Goal: Answer question/provide support: Share knowledge or assist other users

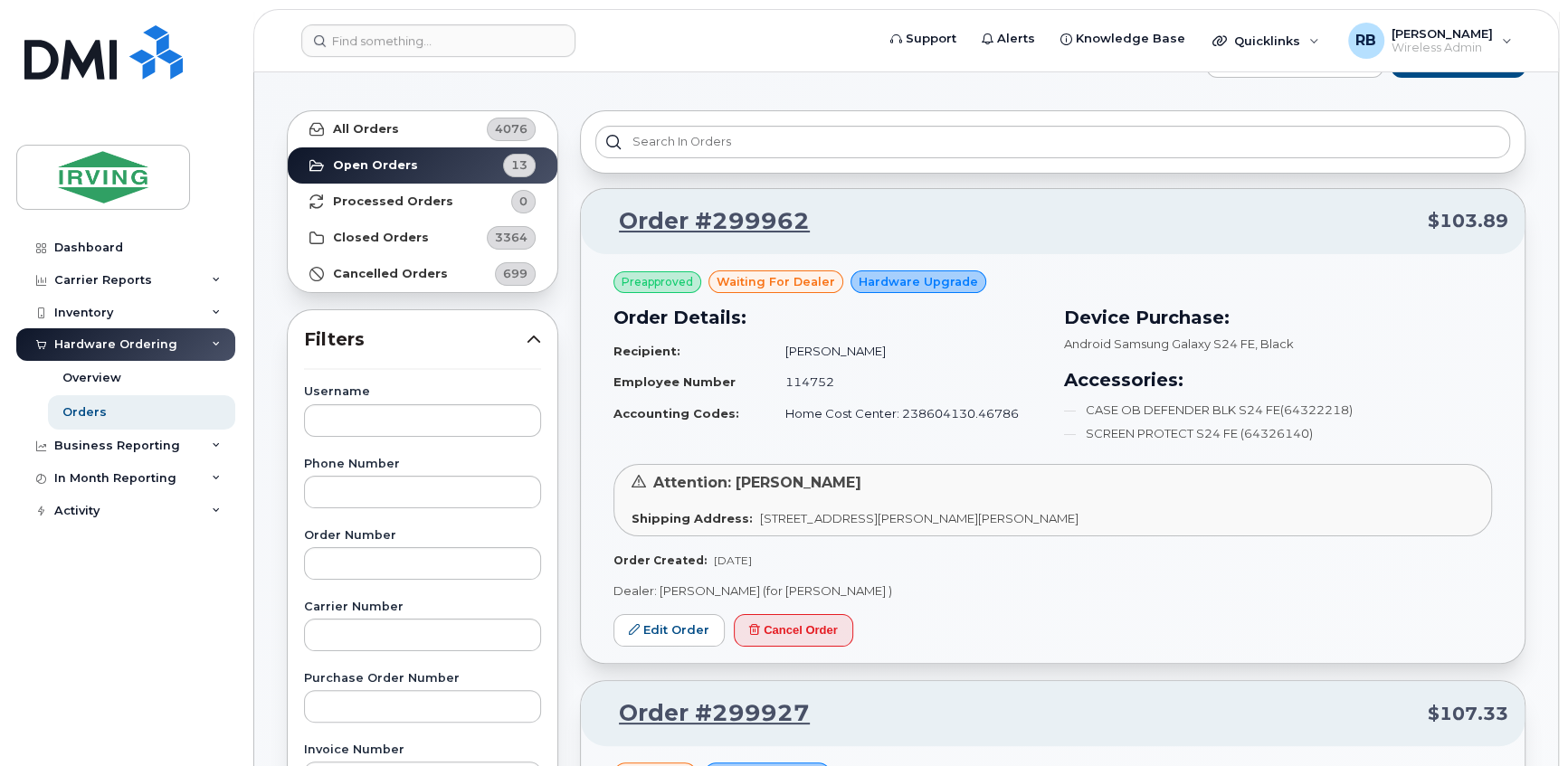
scroll to position [108, 0]
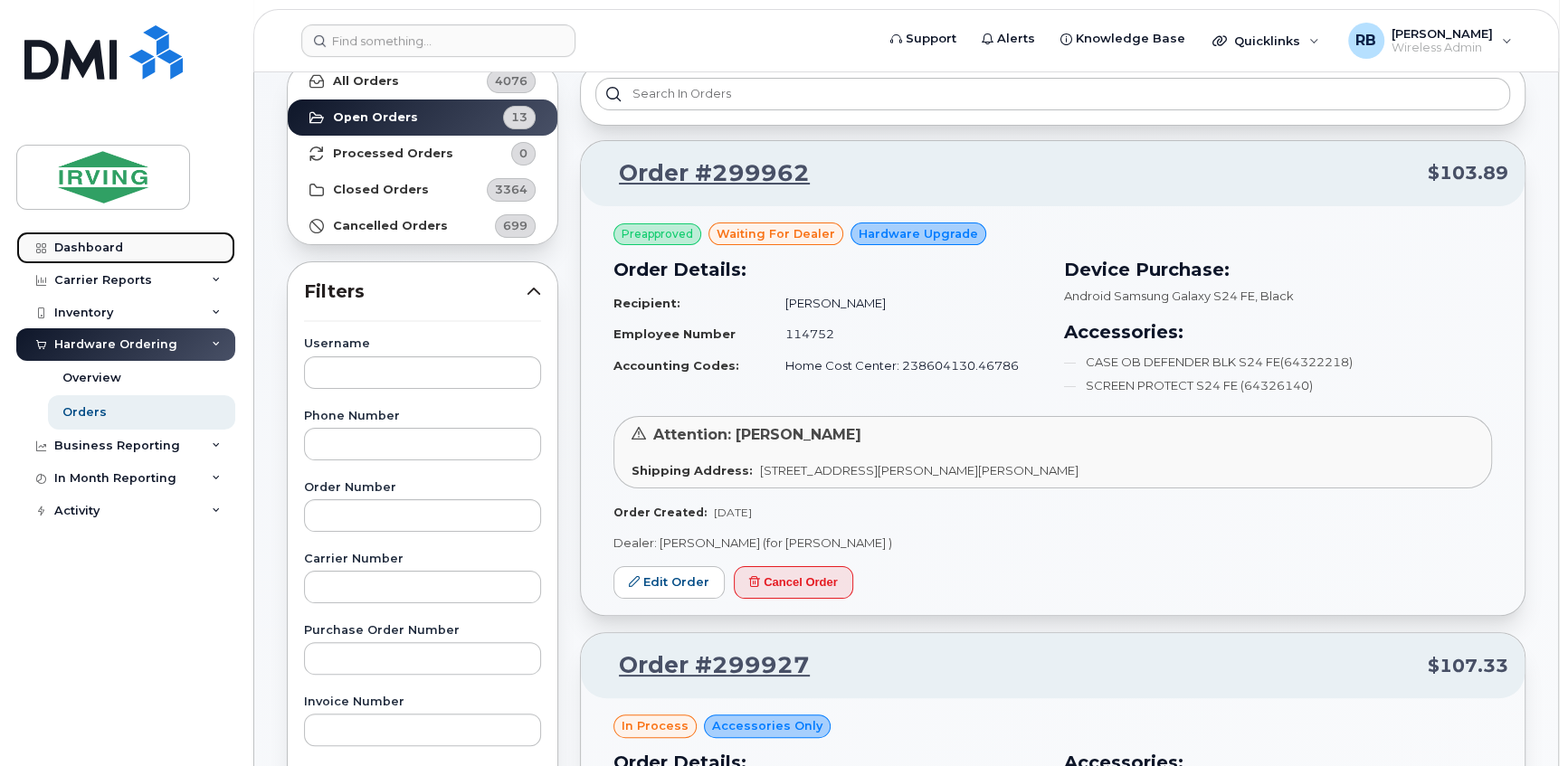
click at [93, 253] on div "Dashboard" at bounding box center [89, 248] width 69 height 15
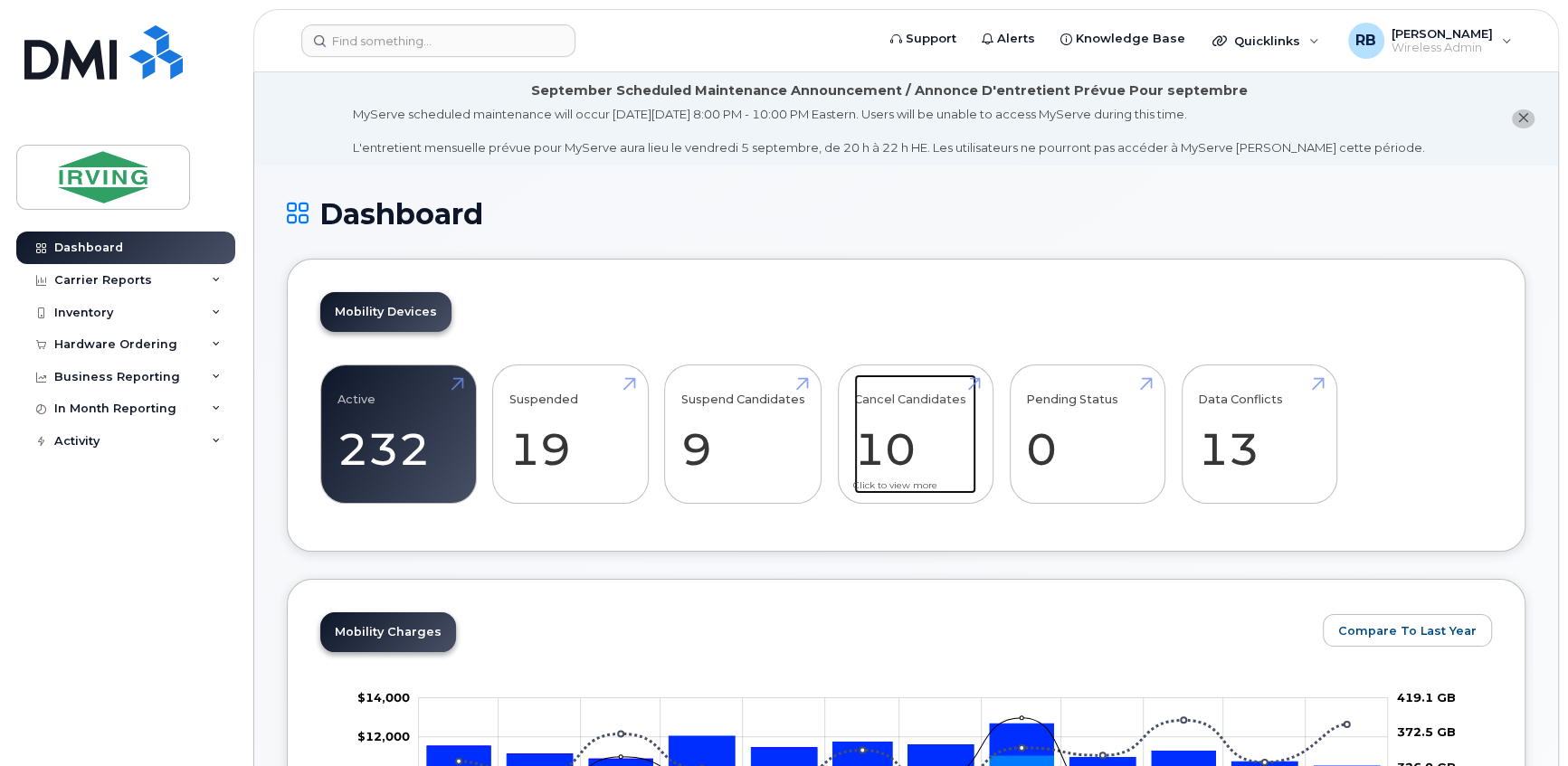
click at [910, 440] on link "Cancel Candidates 10" at bounding box center [915, 434] width 122 height 119
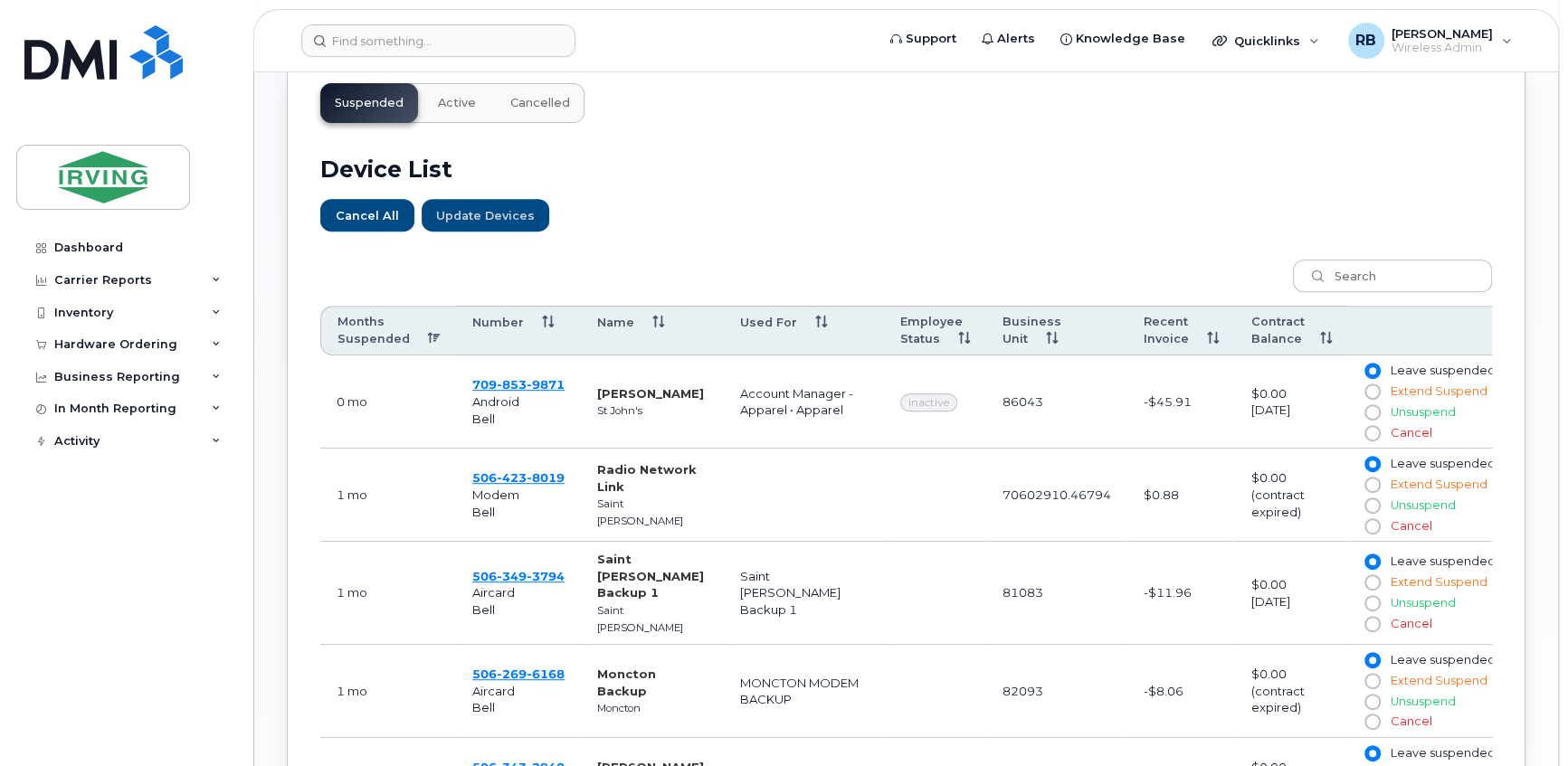
scroll to position [767, 0]
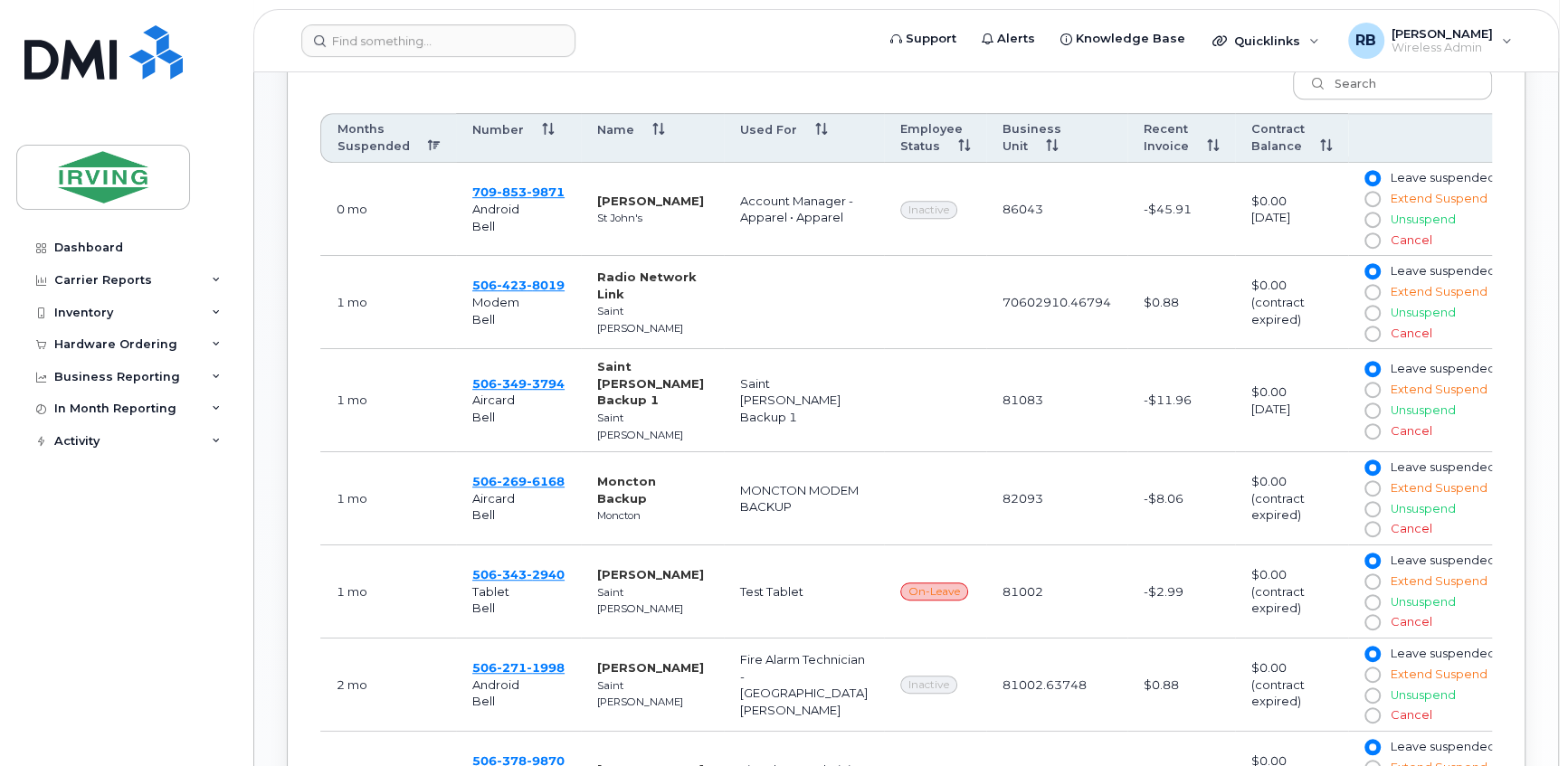
click at [418, 145] on th "Months Suspended" at bounding box center [387, 138] width 135 height 50
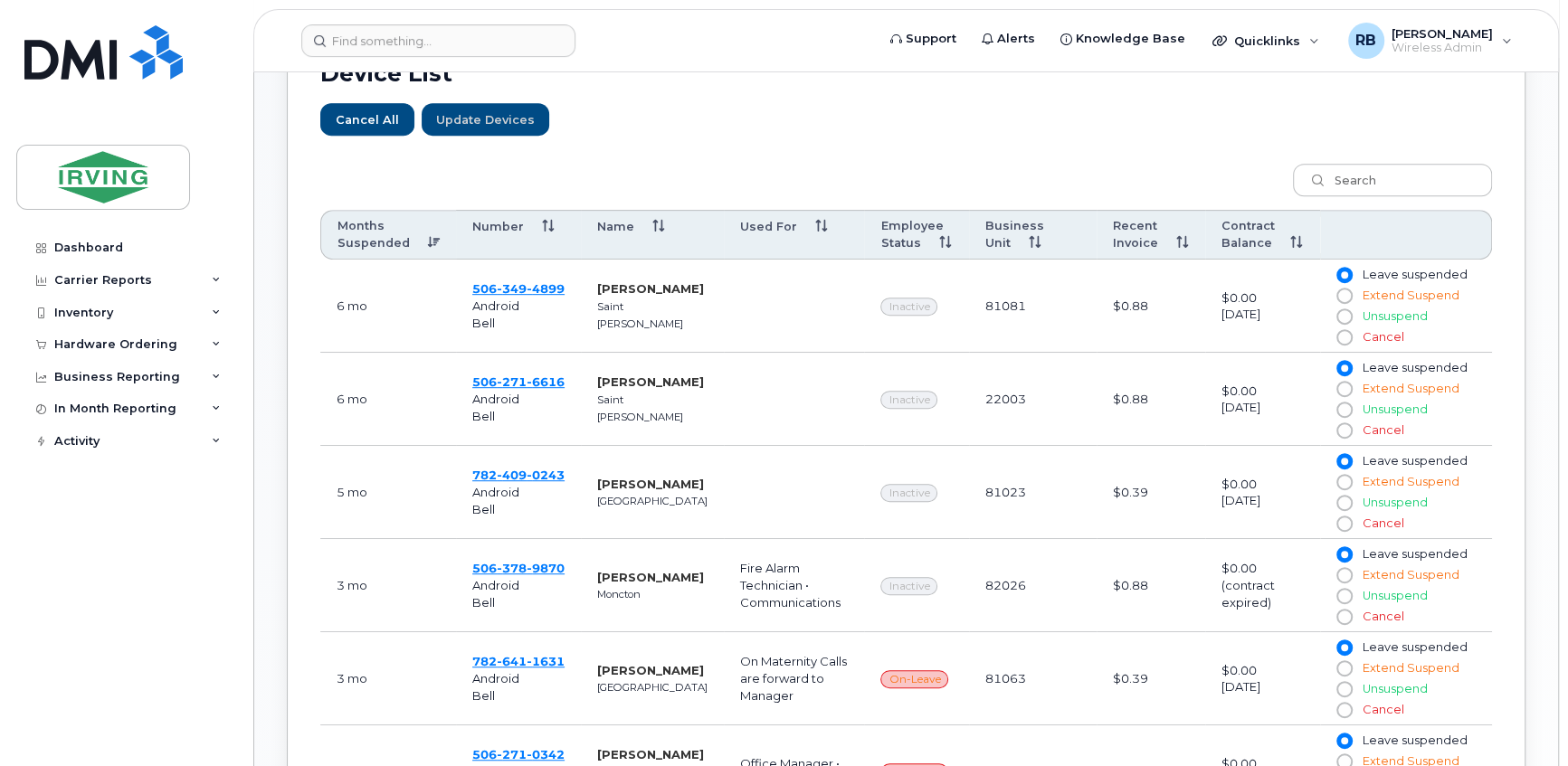
scroll to position [696, 0]
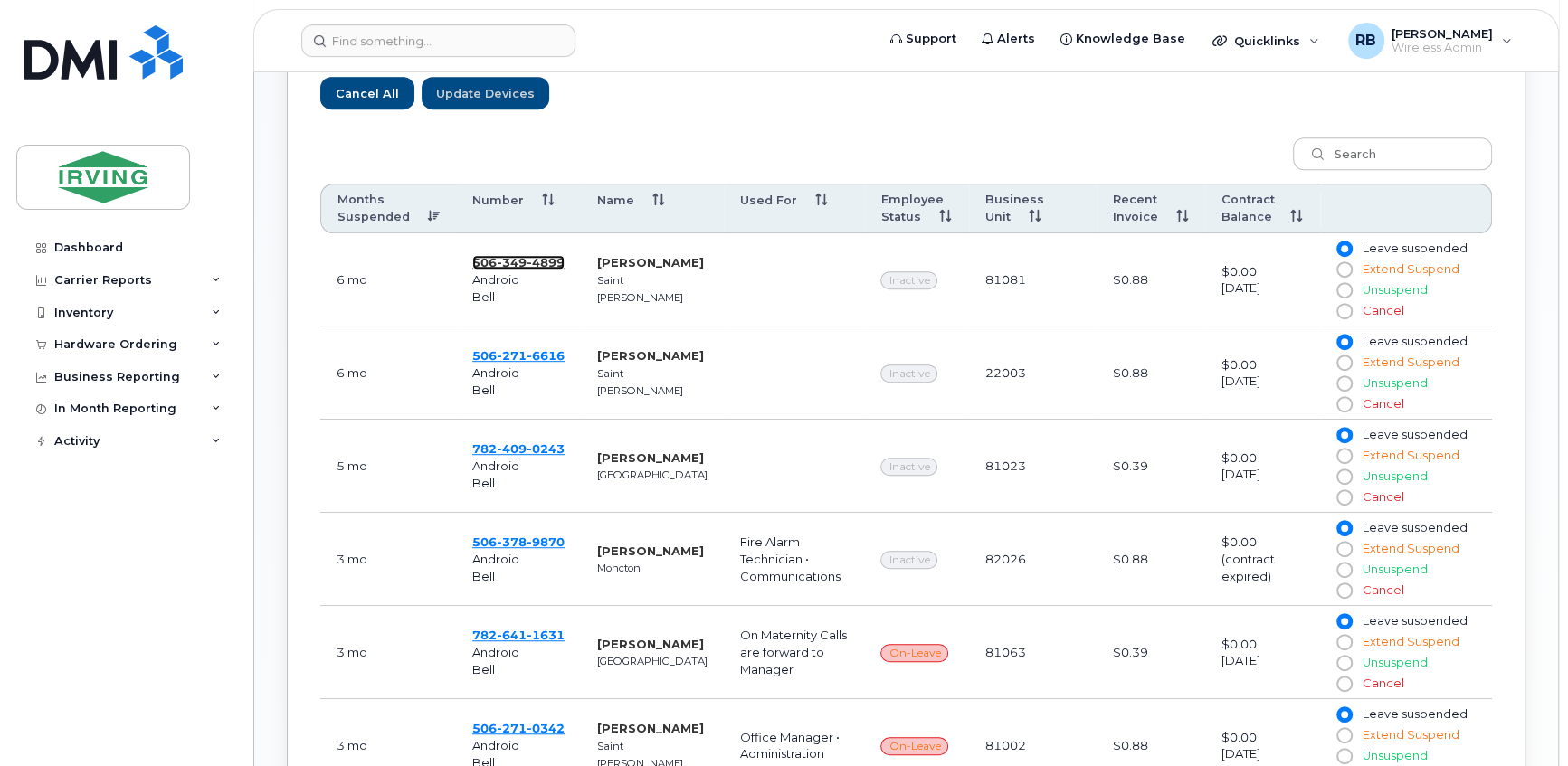
click at [530, 262] on span "4899" at bounding box center [545, 262] width 38 height 15
click at [497, 349] on span "271" at bounding box center [511, 355] width 30 height 15
click at [518, 452] on span "409" at bounding box center [511, 449] width 30 height 15
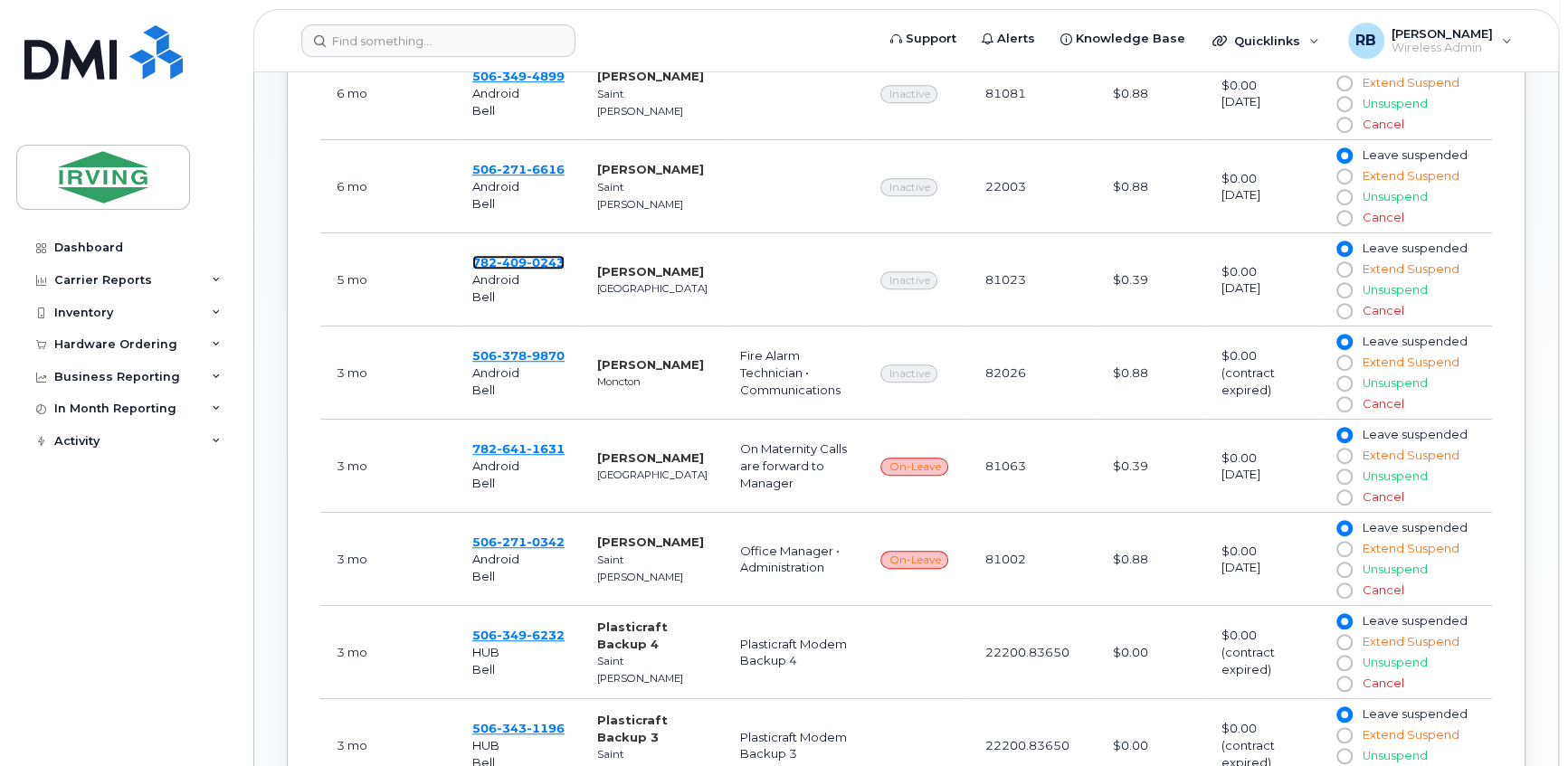
scroll to position [916, 0]
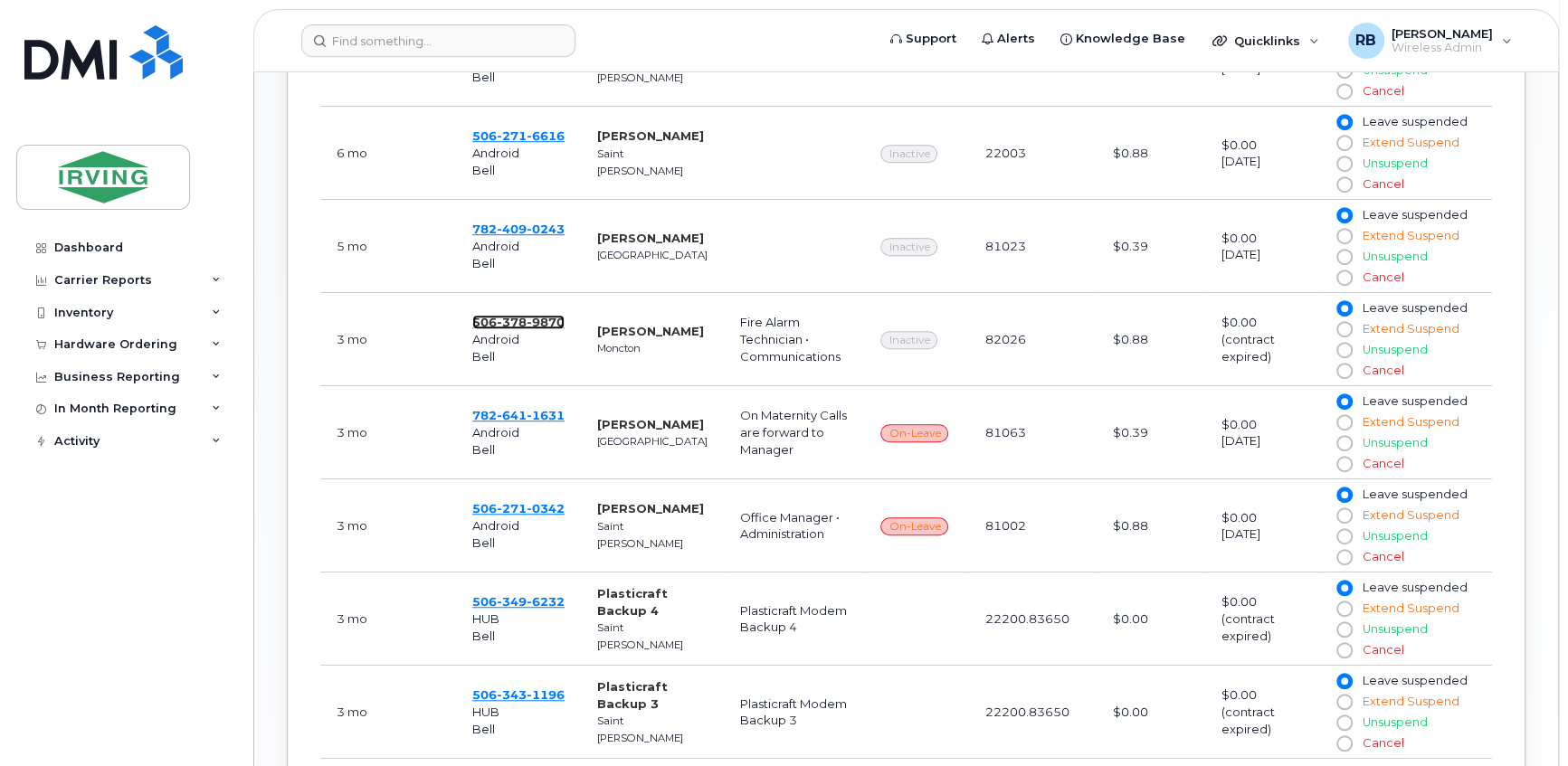
click at [526, 319] on span "9870" at bounding box center [545, 322] width 38 height 15
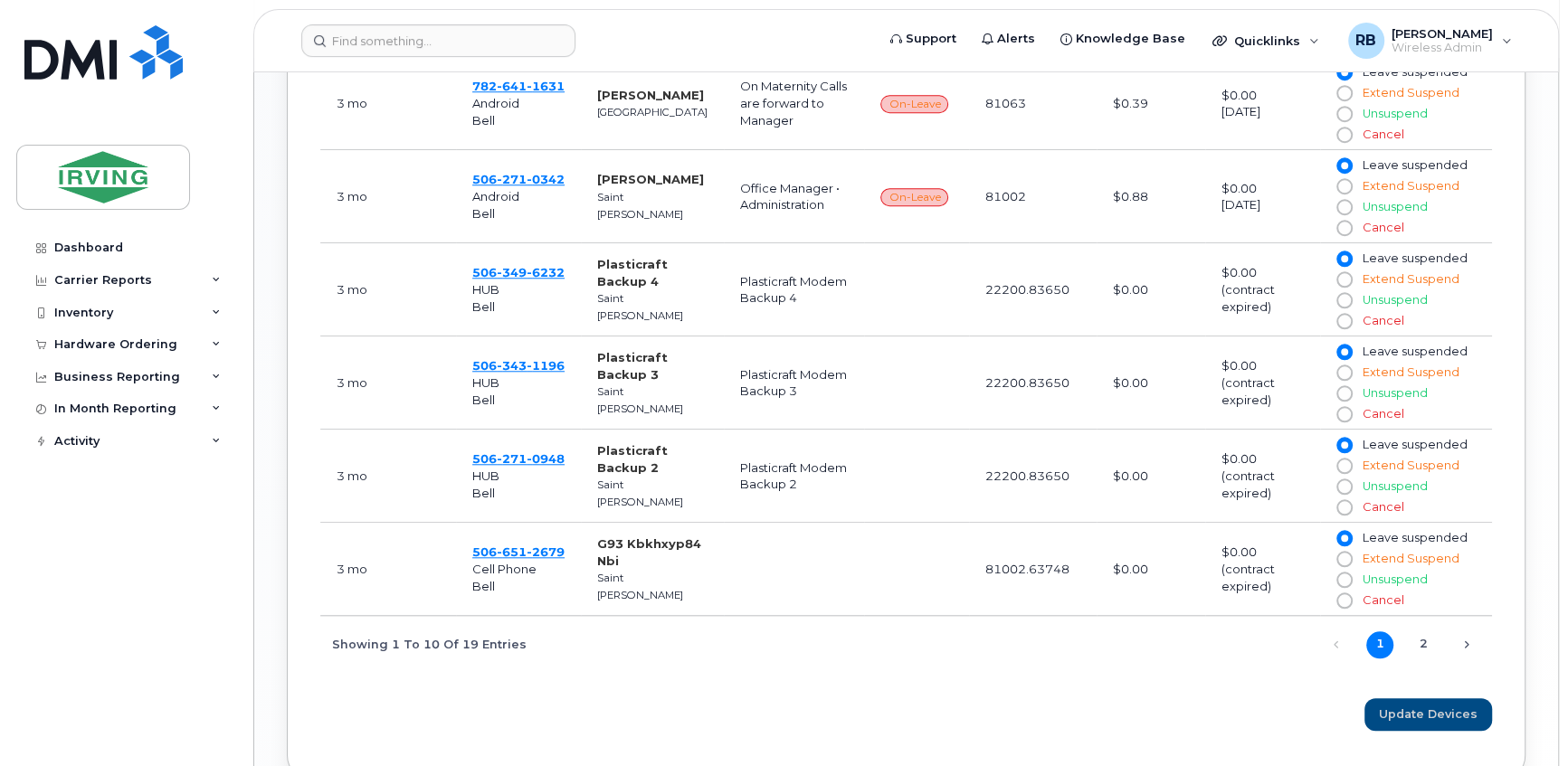
scroll to position [1355, 0]
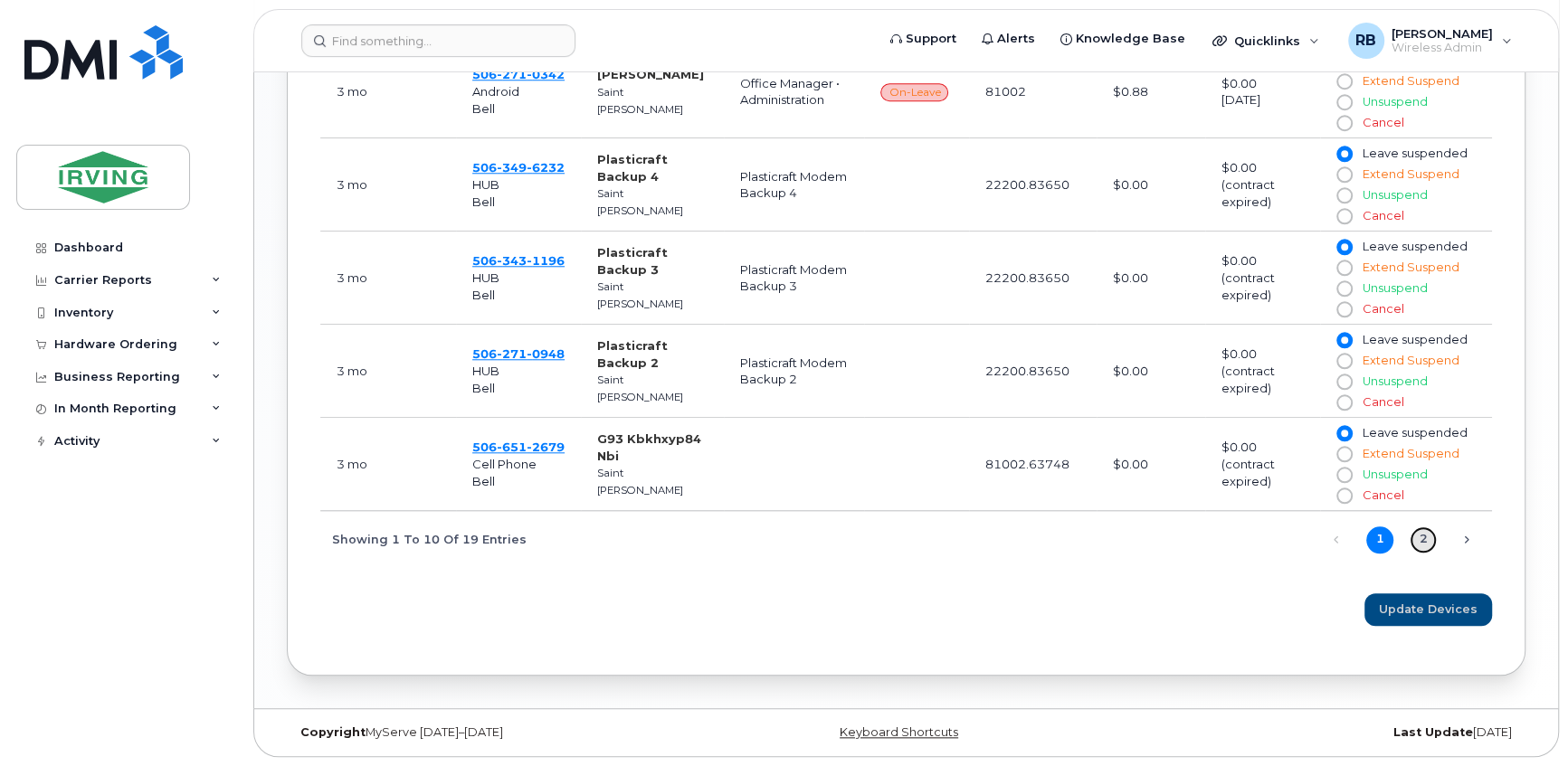
click at [1423, 541] on link "2" at bounding box center [1422, 539] width 27 height 27
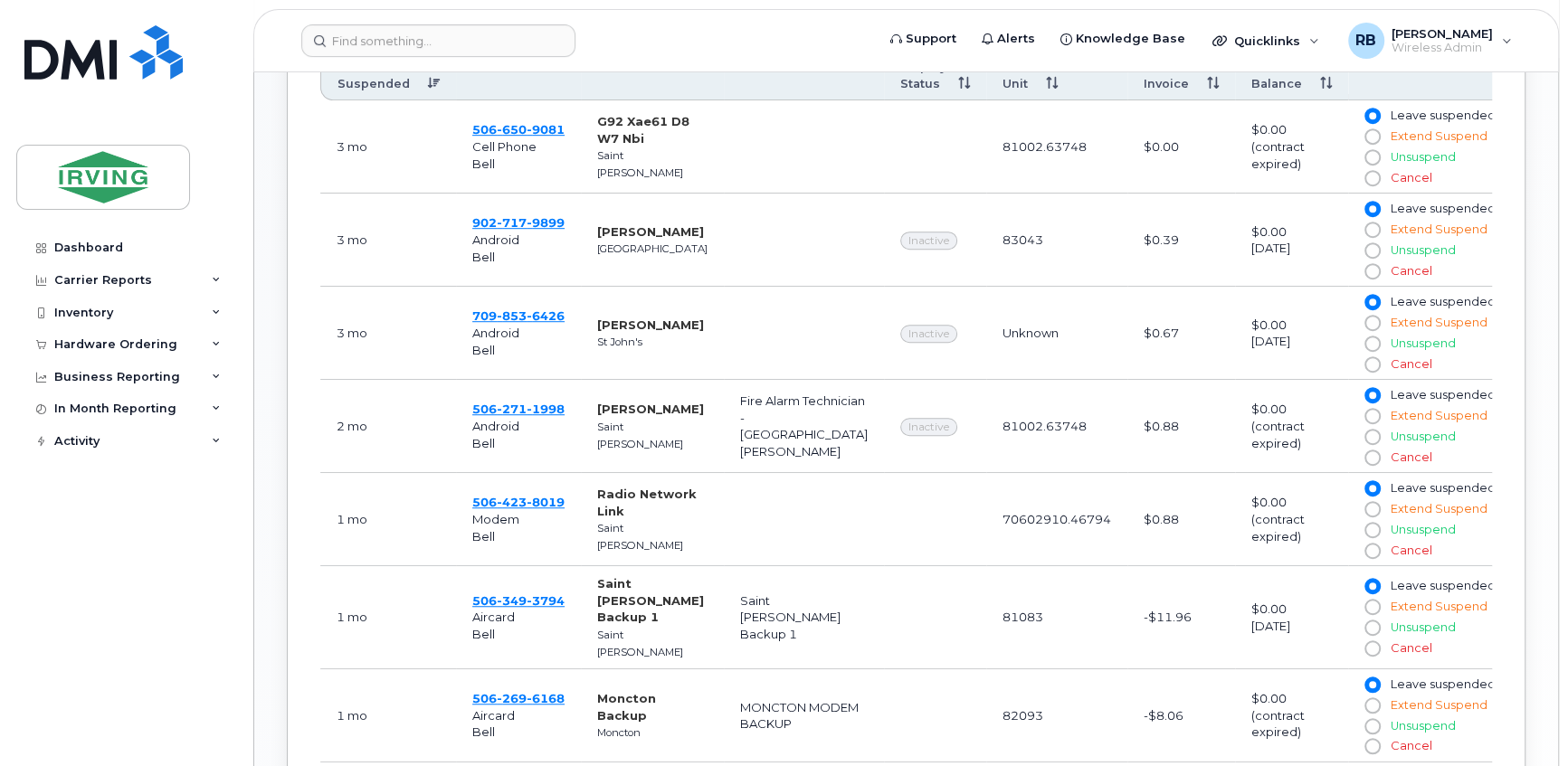
scroll to position [931, 0]
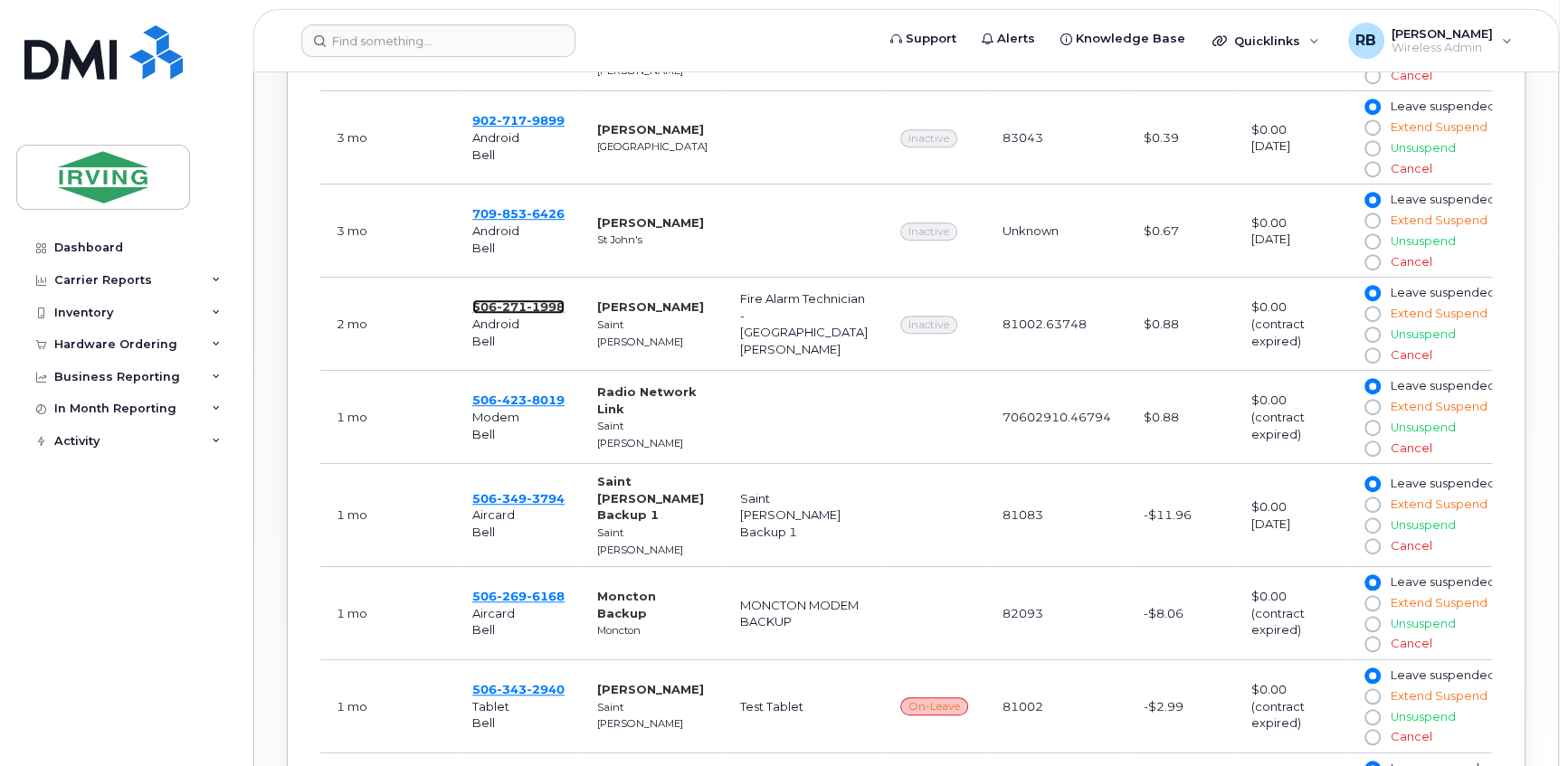
click at [507, 309] on span "271" at bounding box center [511, 307] width 30 height 15
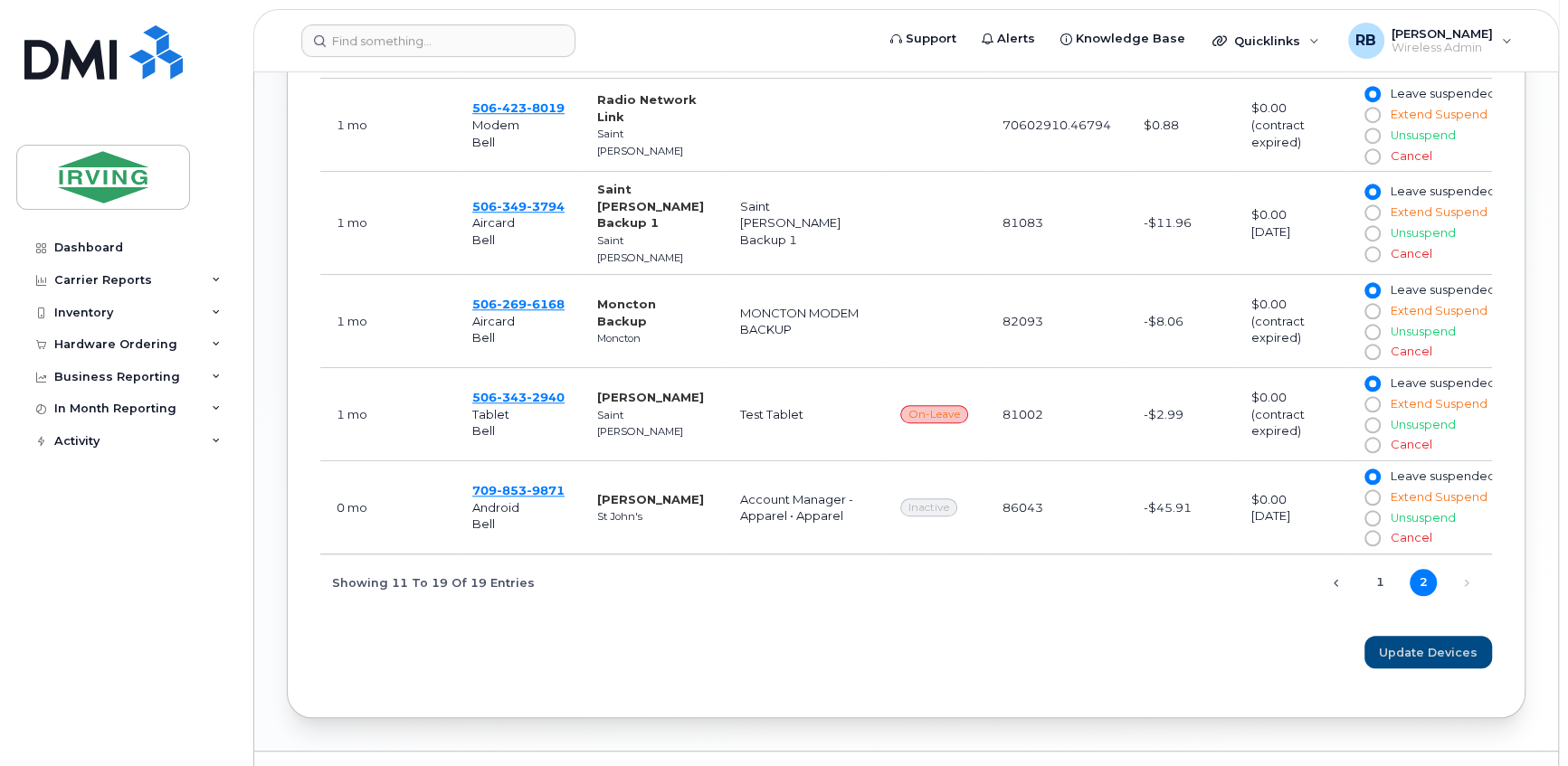
scroll to position [1260, 0]
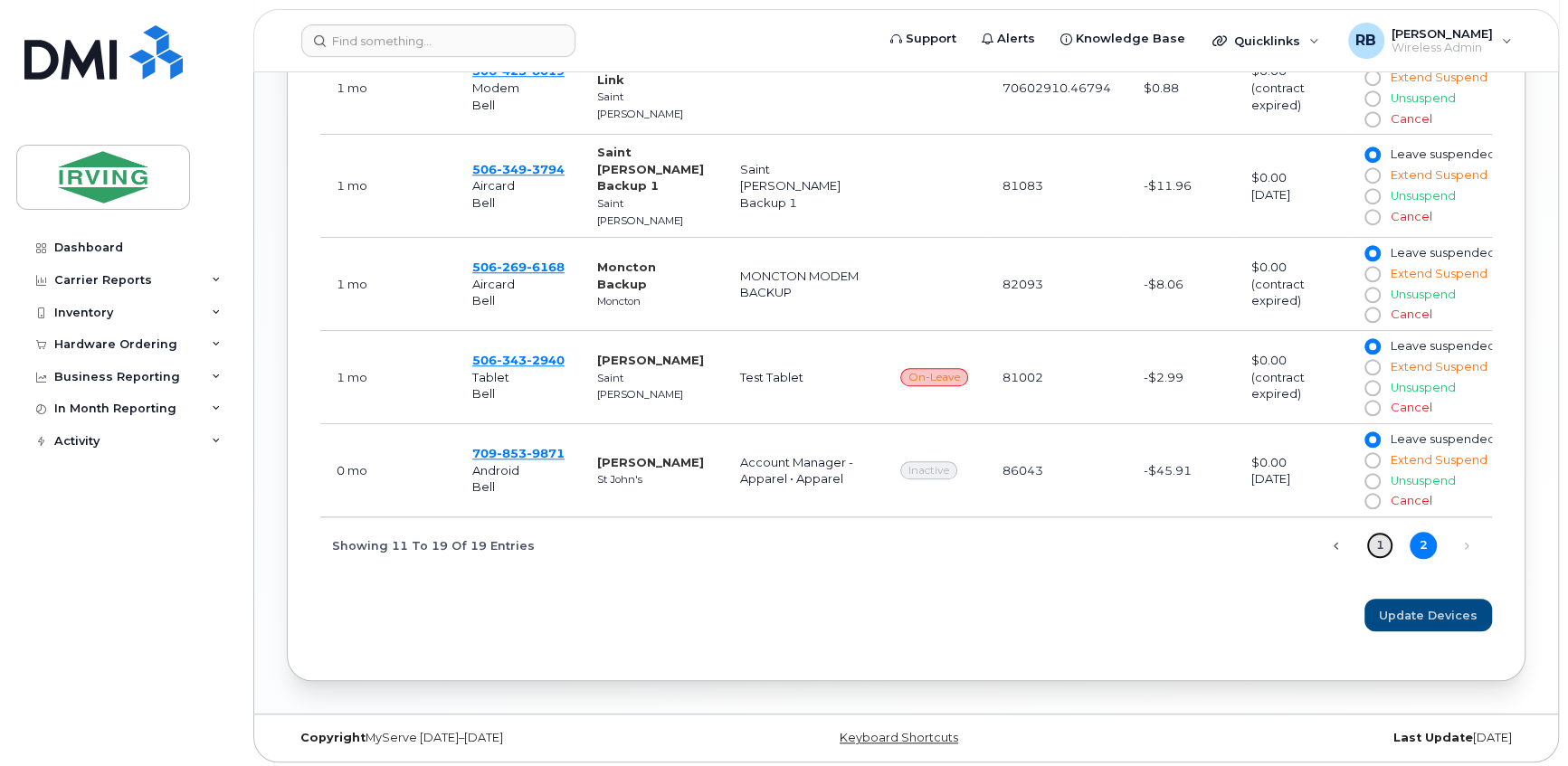
click at [1373, 538] on link "1" at bounding box center [1379, 545] width 27 height 27
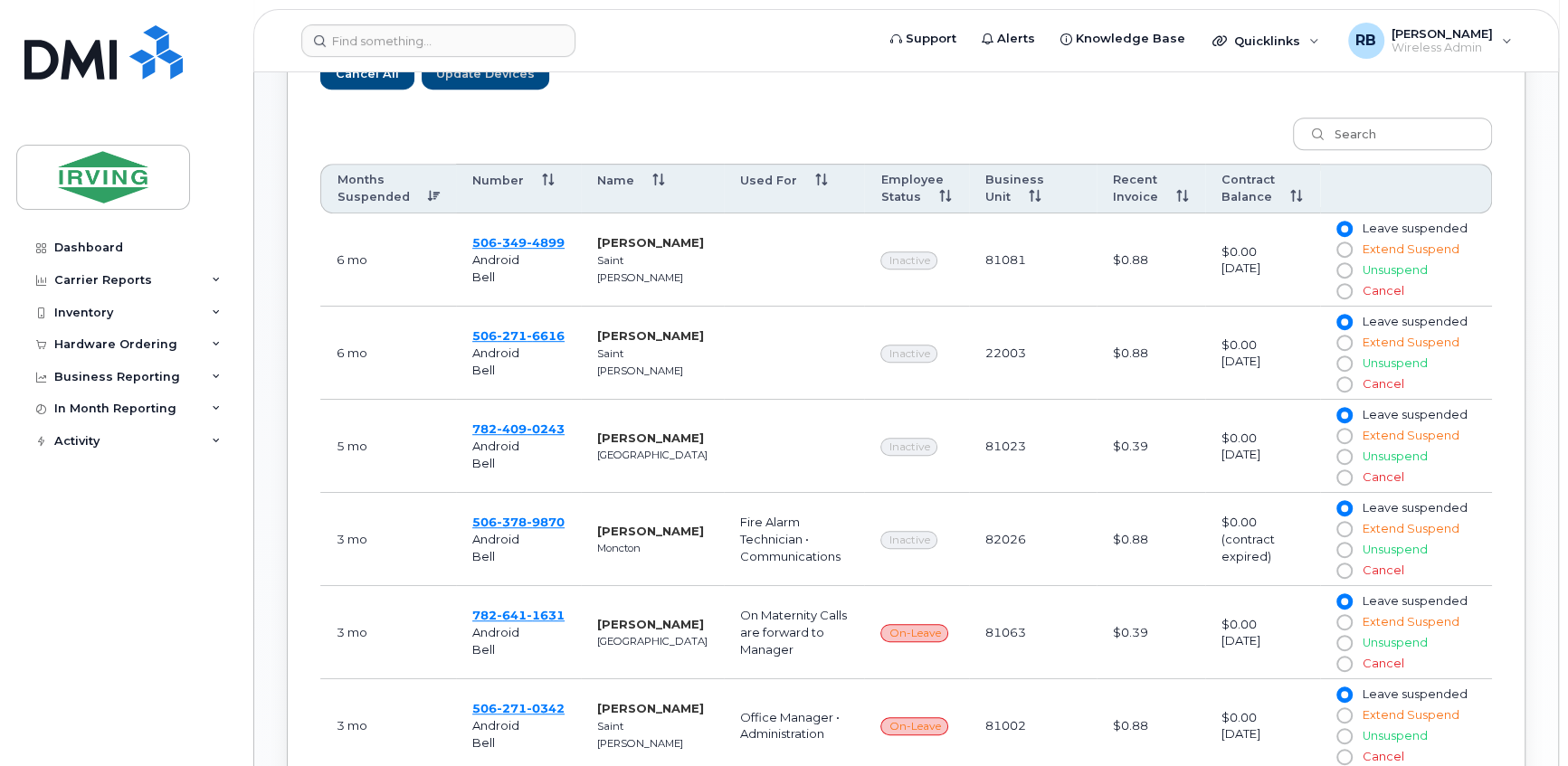
scroll to position [713, 0]
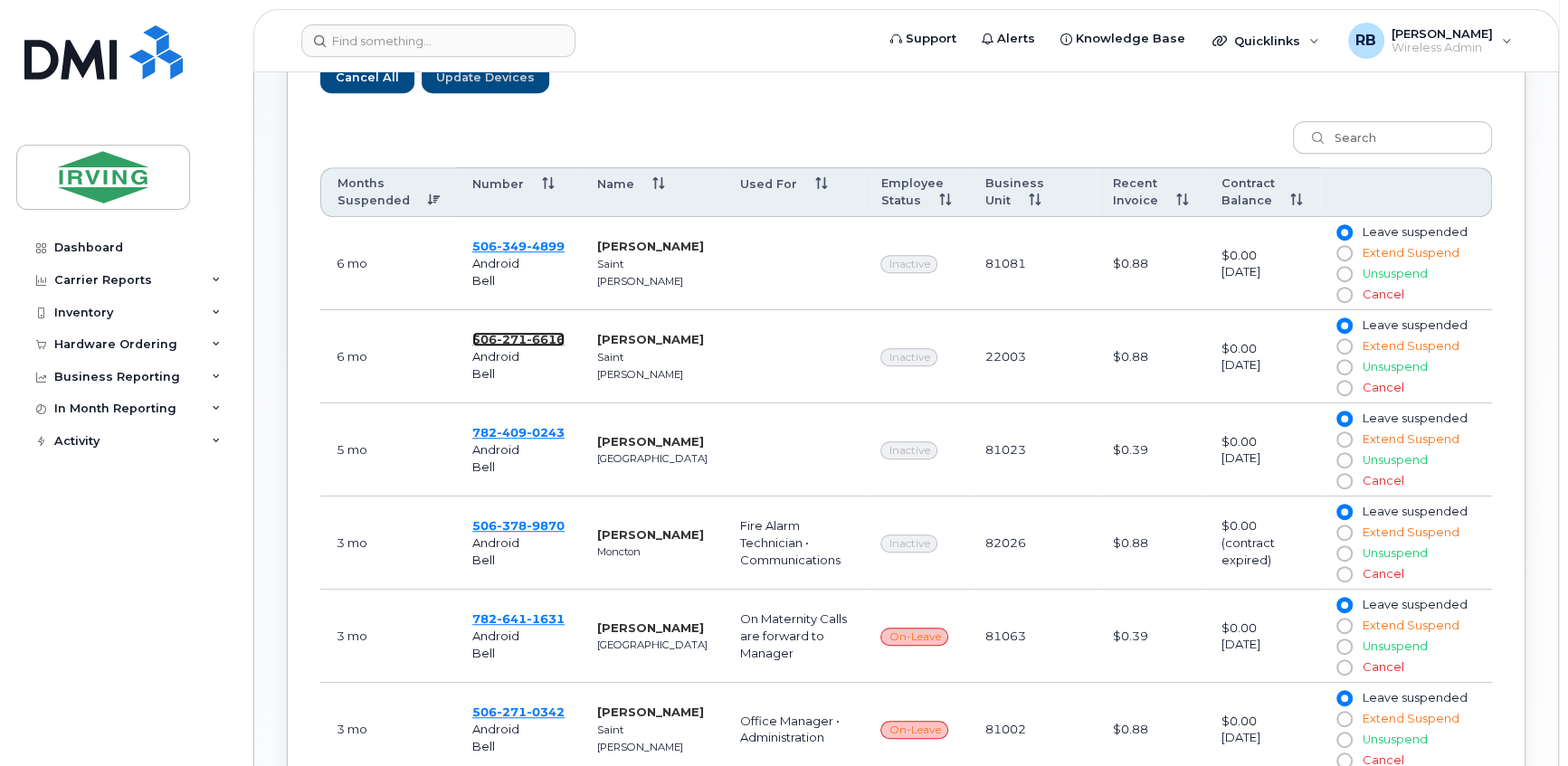
click at [529, 337] on span "6616" at bounding box center [545, 340] width 38 height 15
click at [108, 340] on div "Hardware Ordering" at bounding box center [116, 345] width 123 height 15
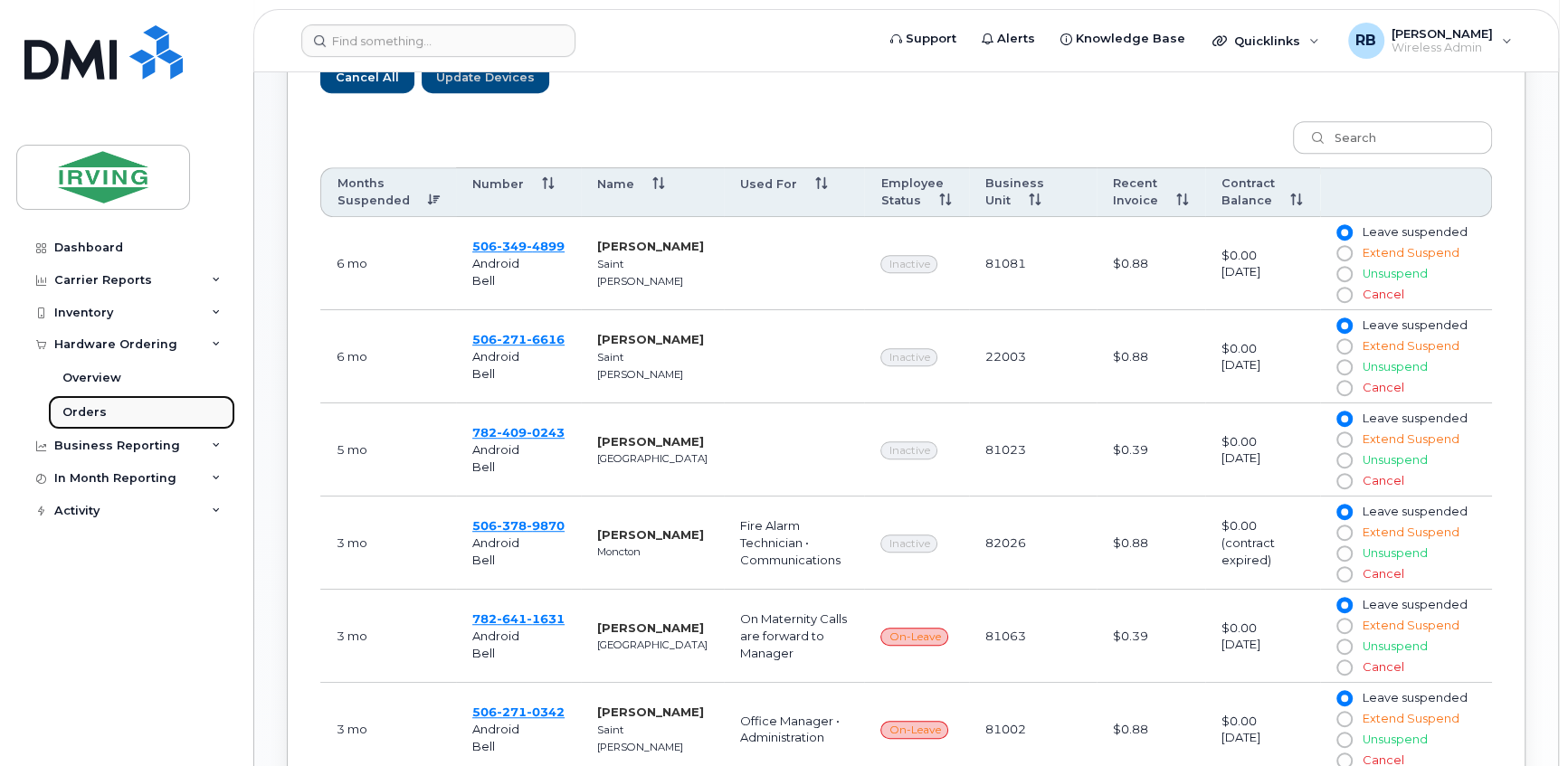
click at [72, 406] on div "Orders" at bounding box center [84, 411] width 44 height 16
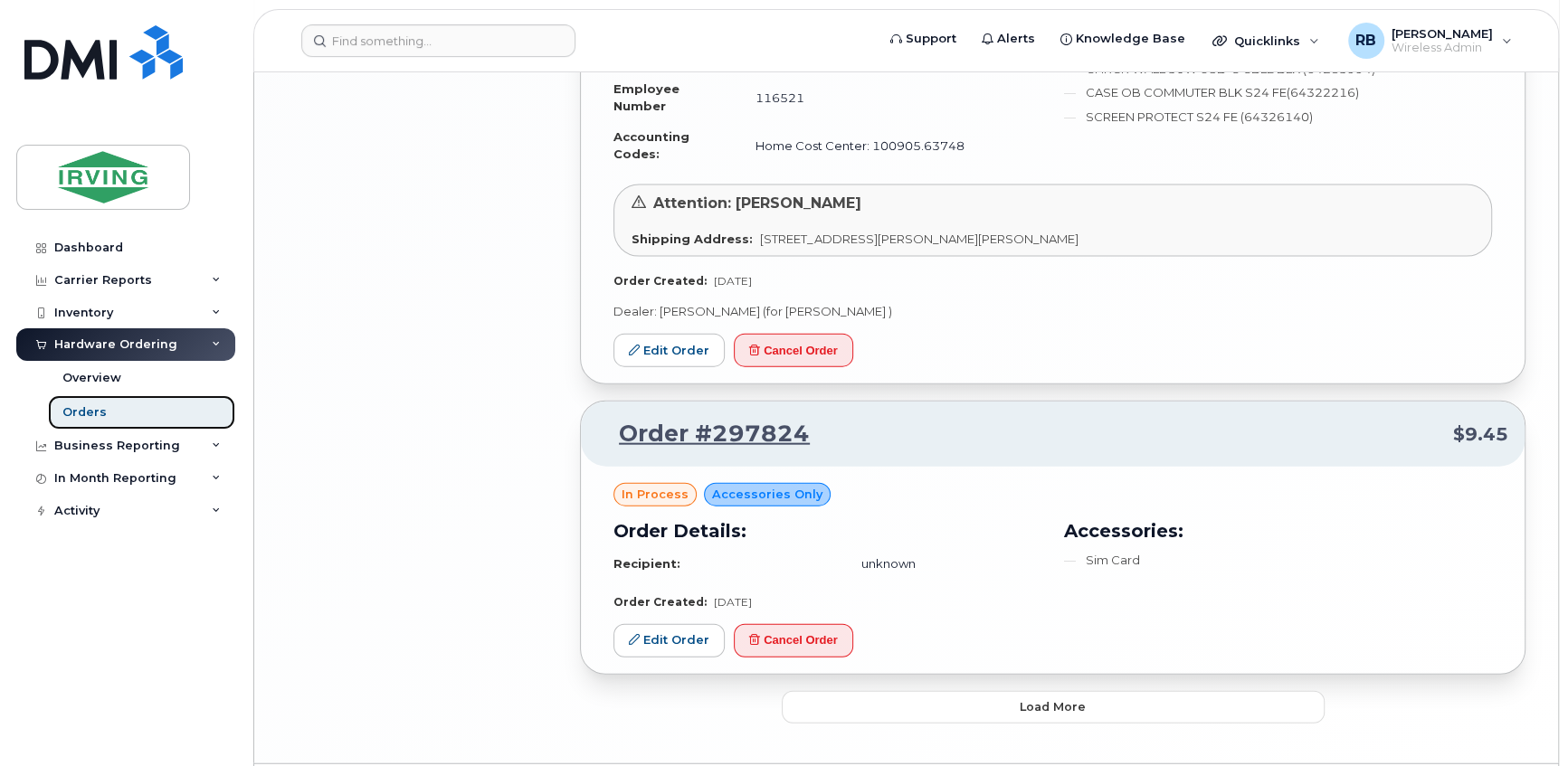
scroll to position [3301, 0]
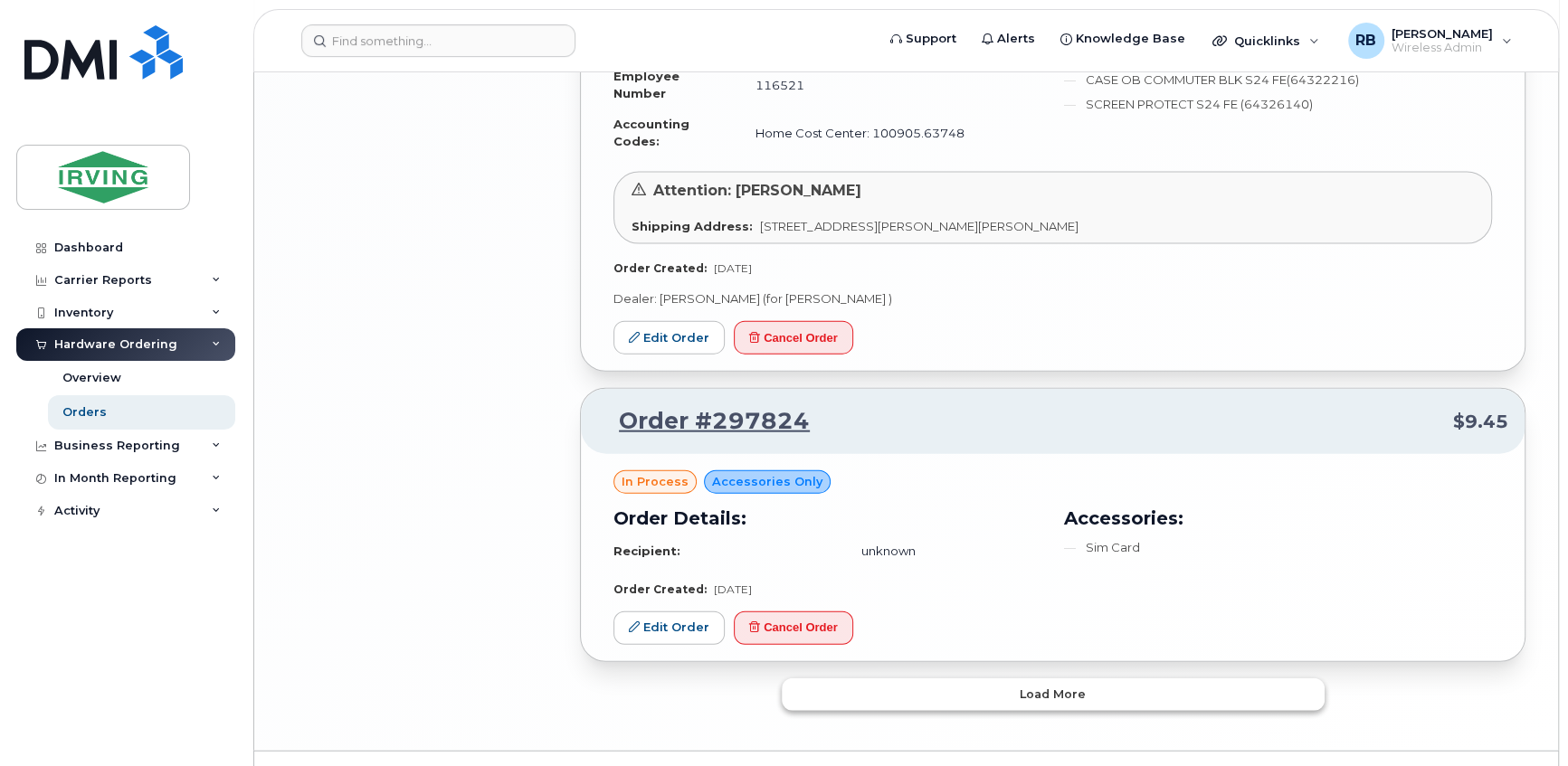
click at [876, 678] on button "Load more" at bounding box center [1053, 694] width 543 height 33
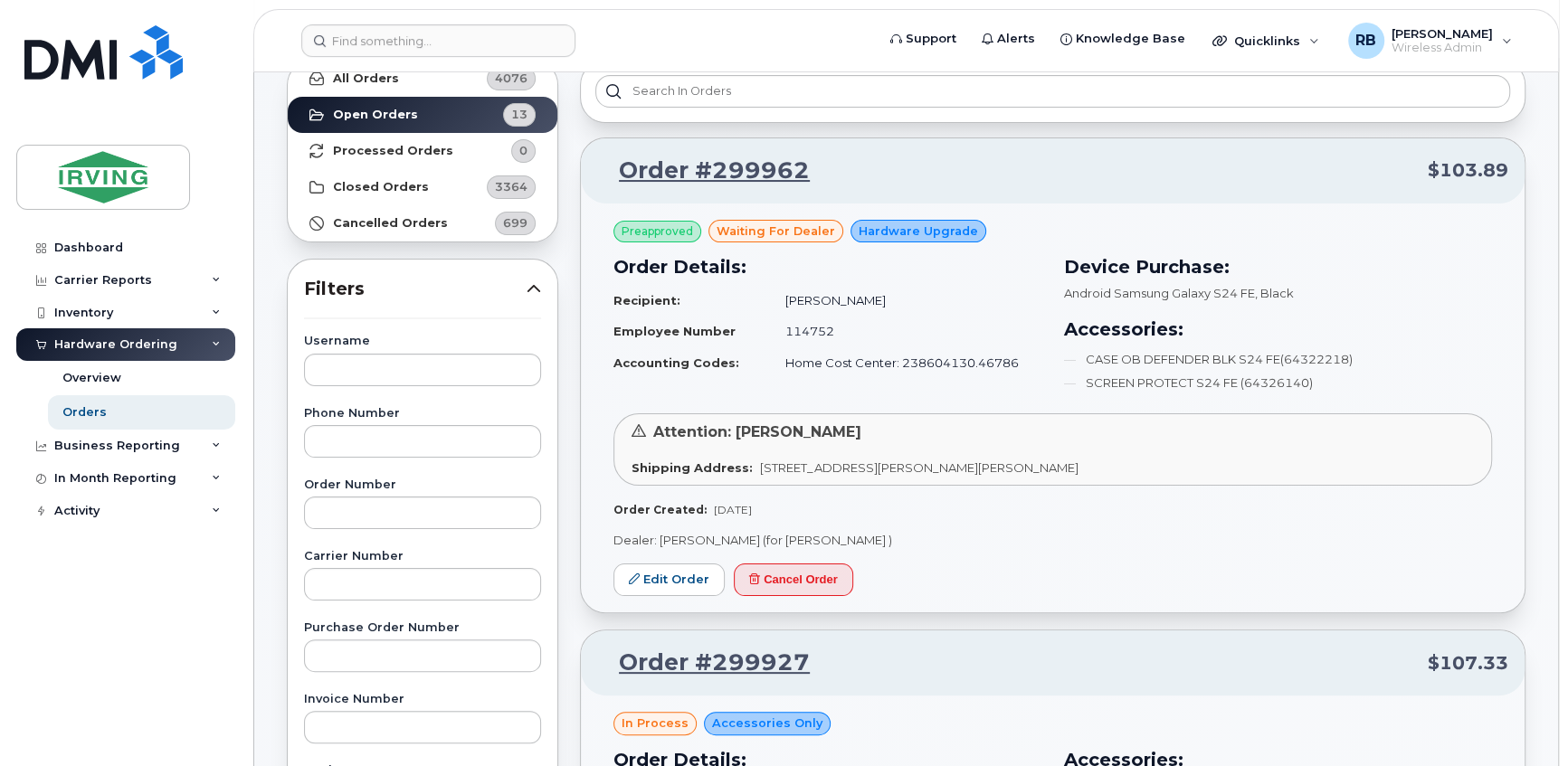
scroll to position [219, 0]
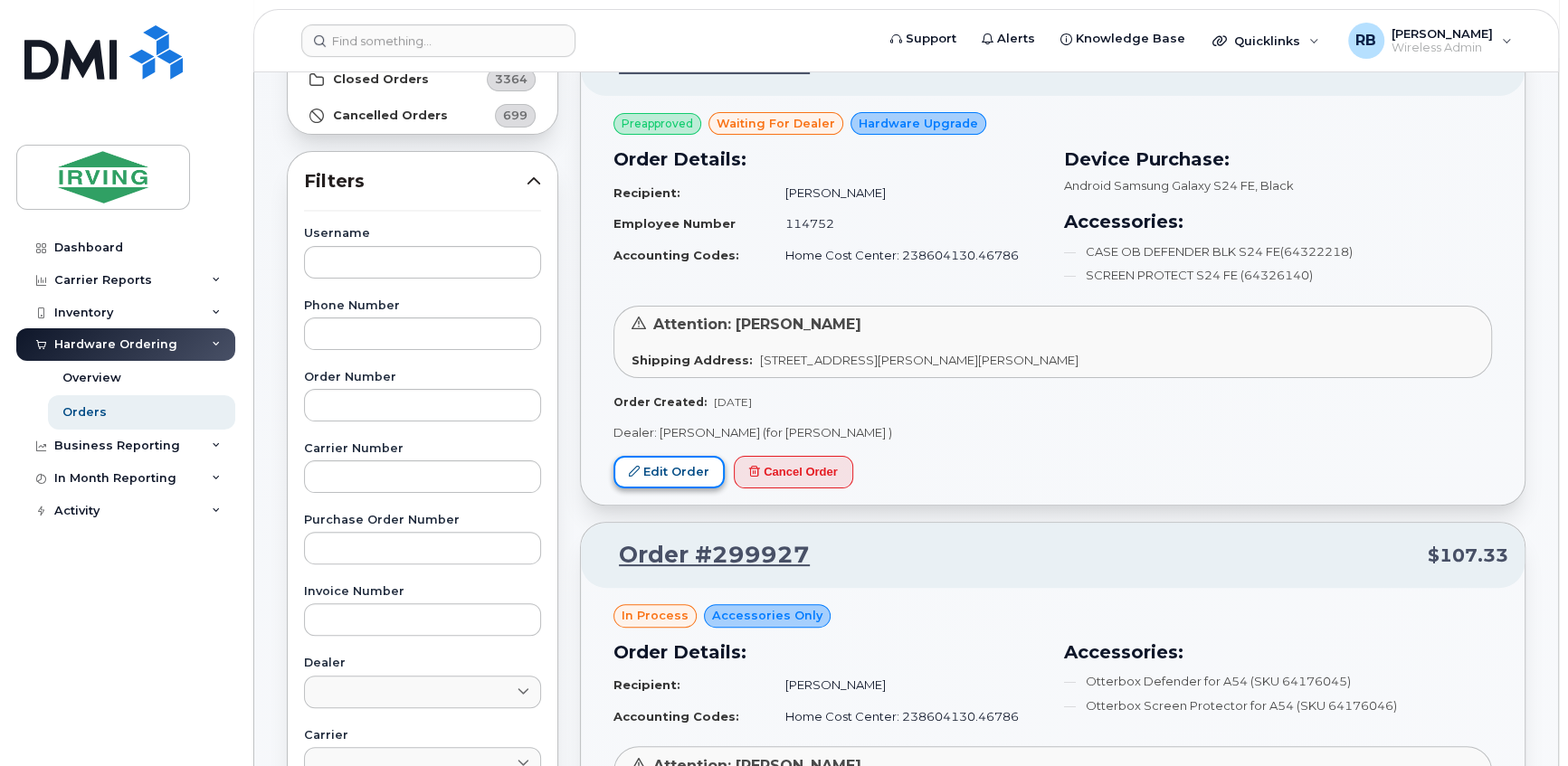
click at [719, 471] on link "Edit Order" at bounding box center [668, 473] width 111 height 34
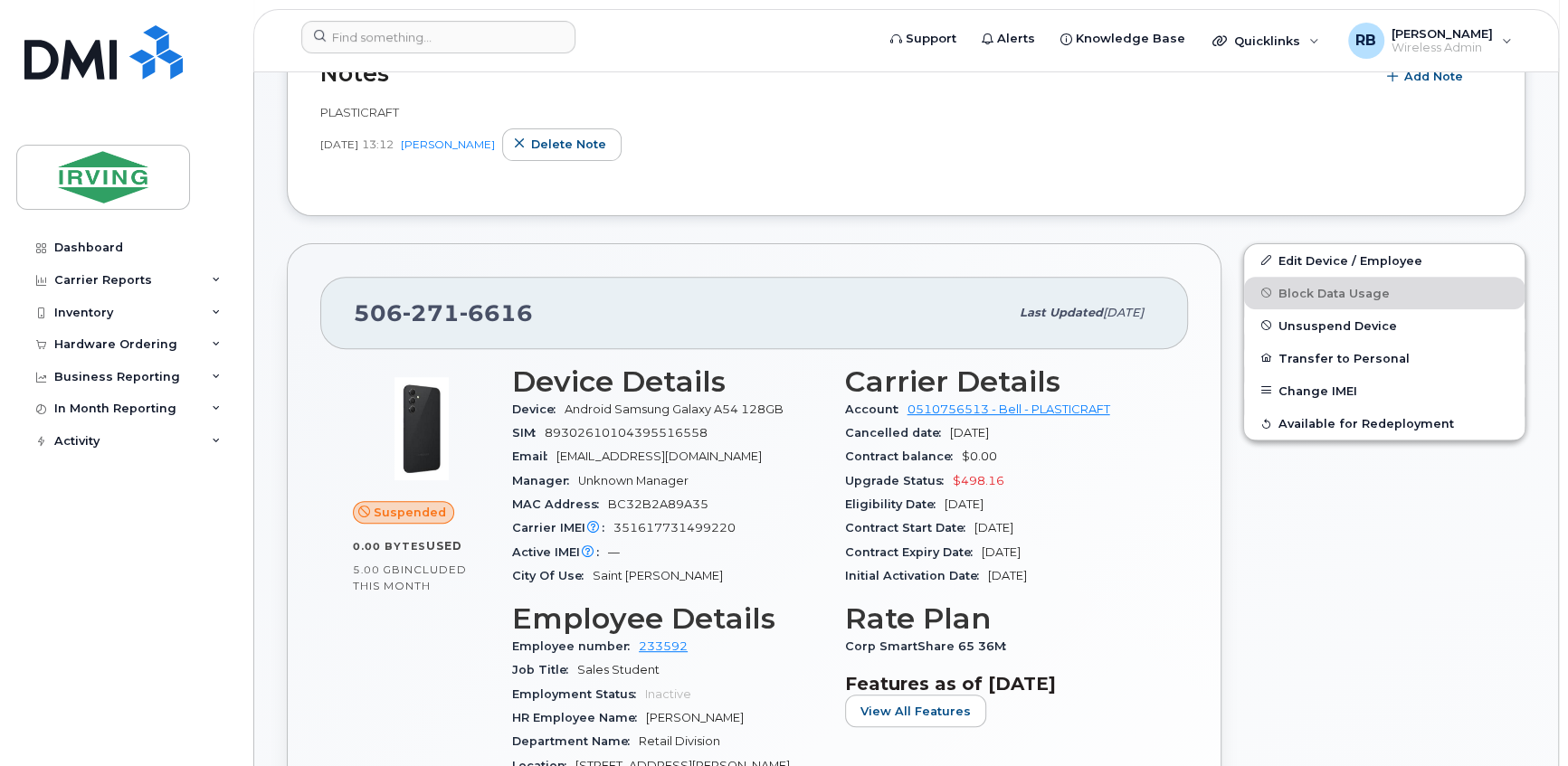
scroll to position [548, 0]
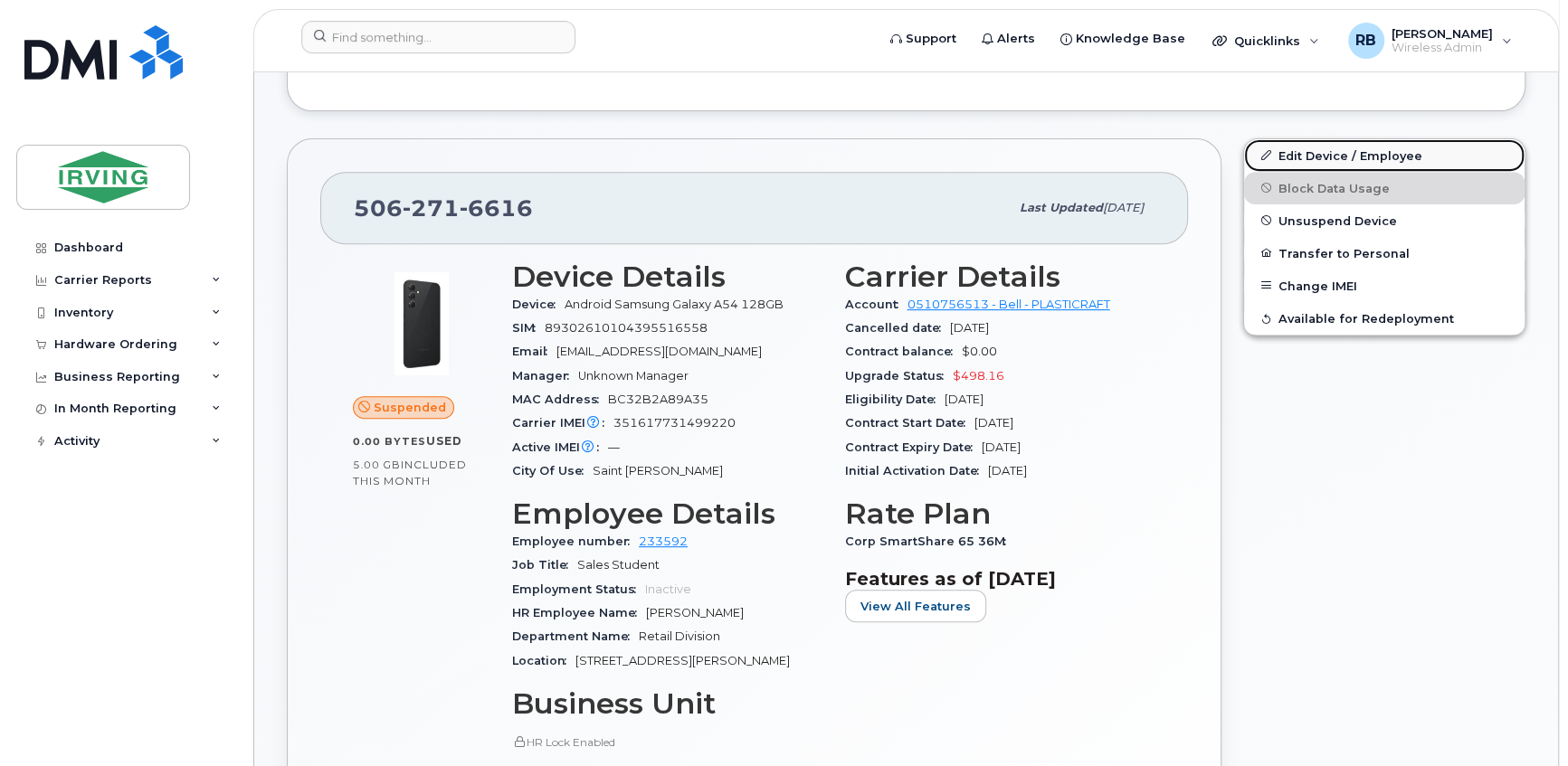
click at [1292, 163] on link "Edit Device / Employee" at bounding box center [1384, 155] width 280 height 33
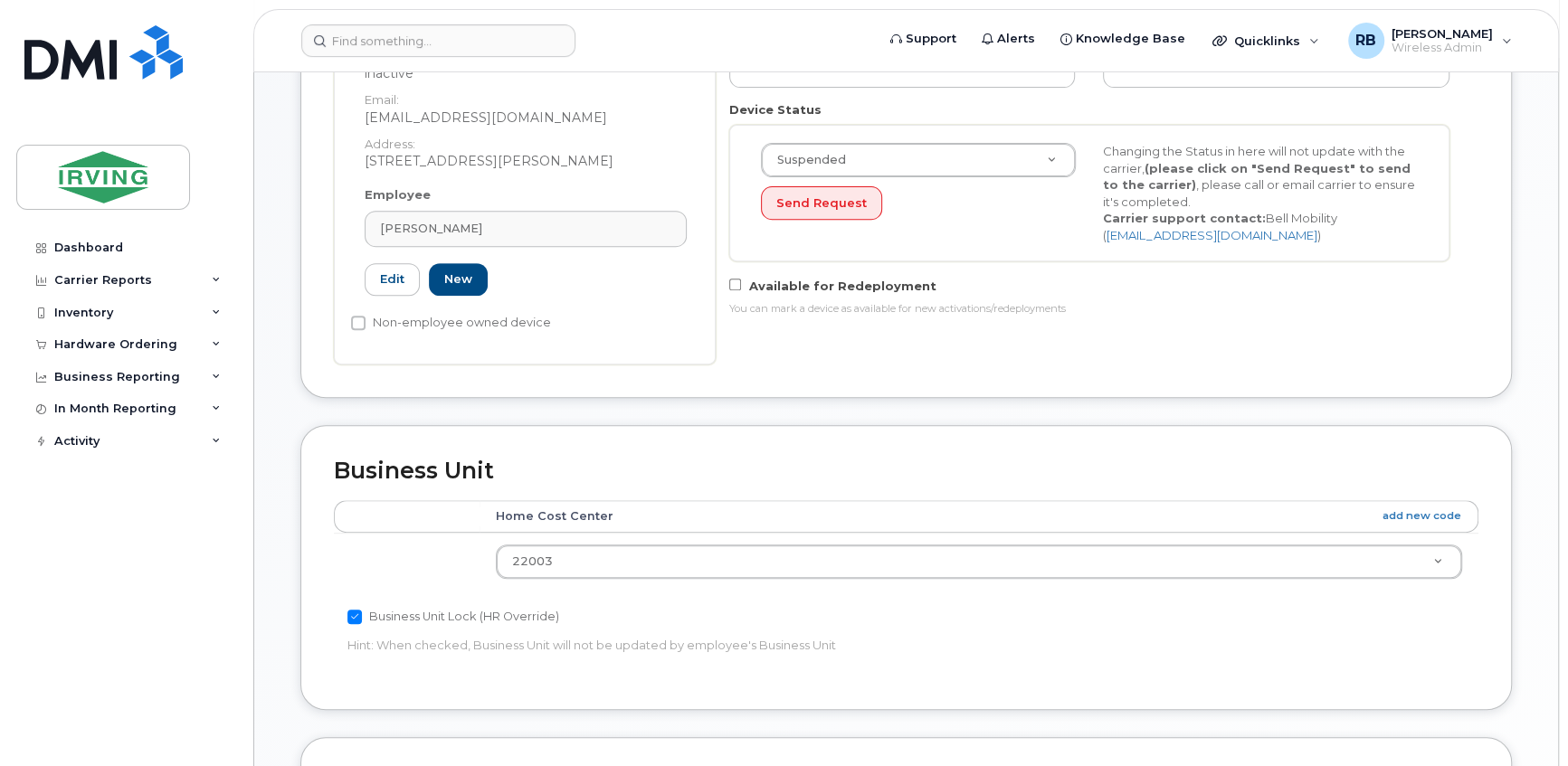
scroll to position [548, 0]
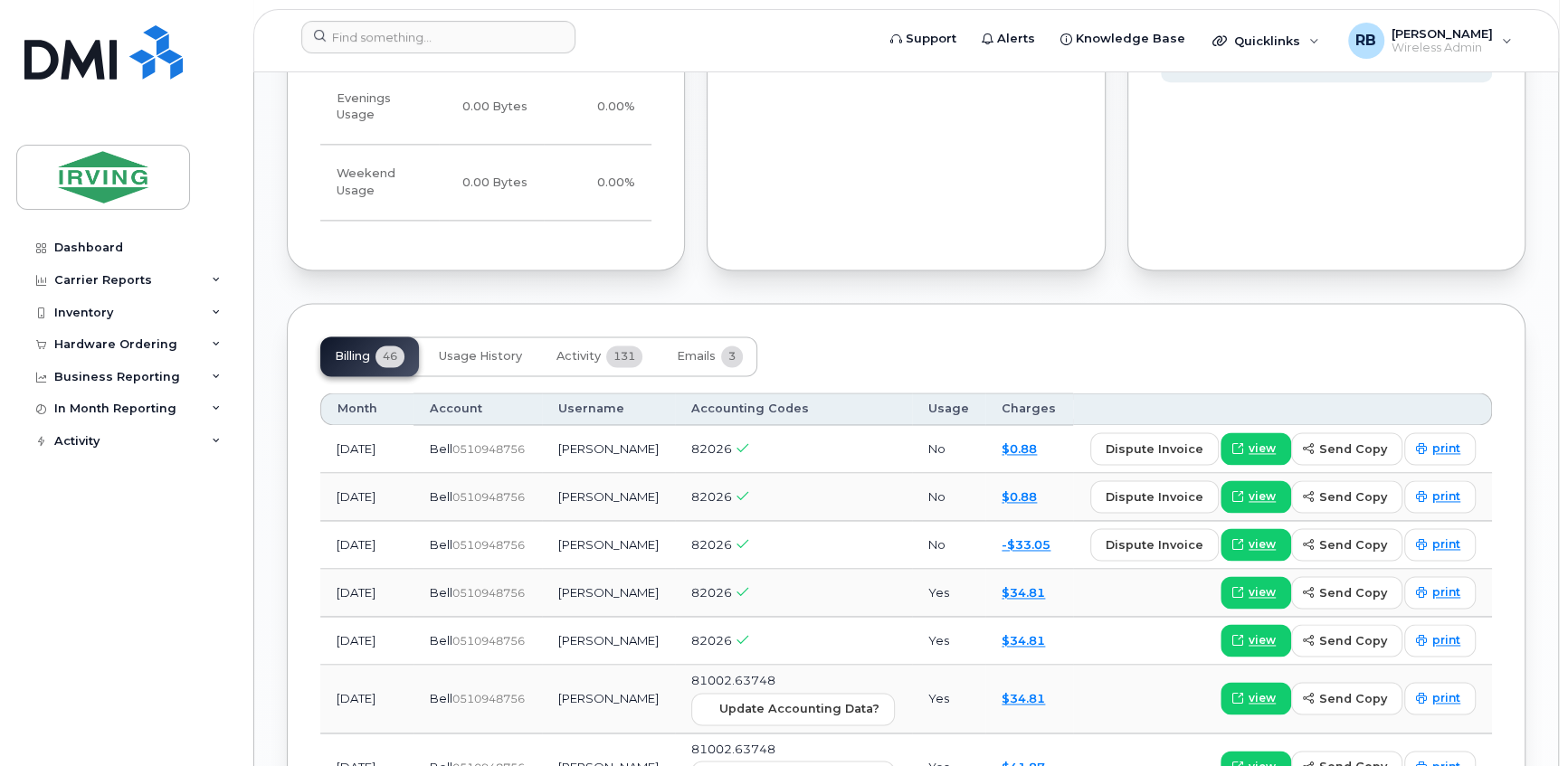
scroll to position [2082, 0]
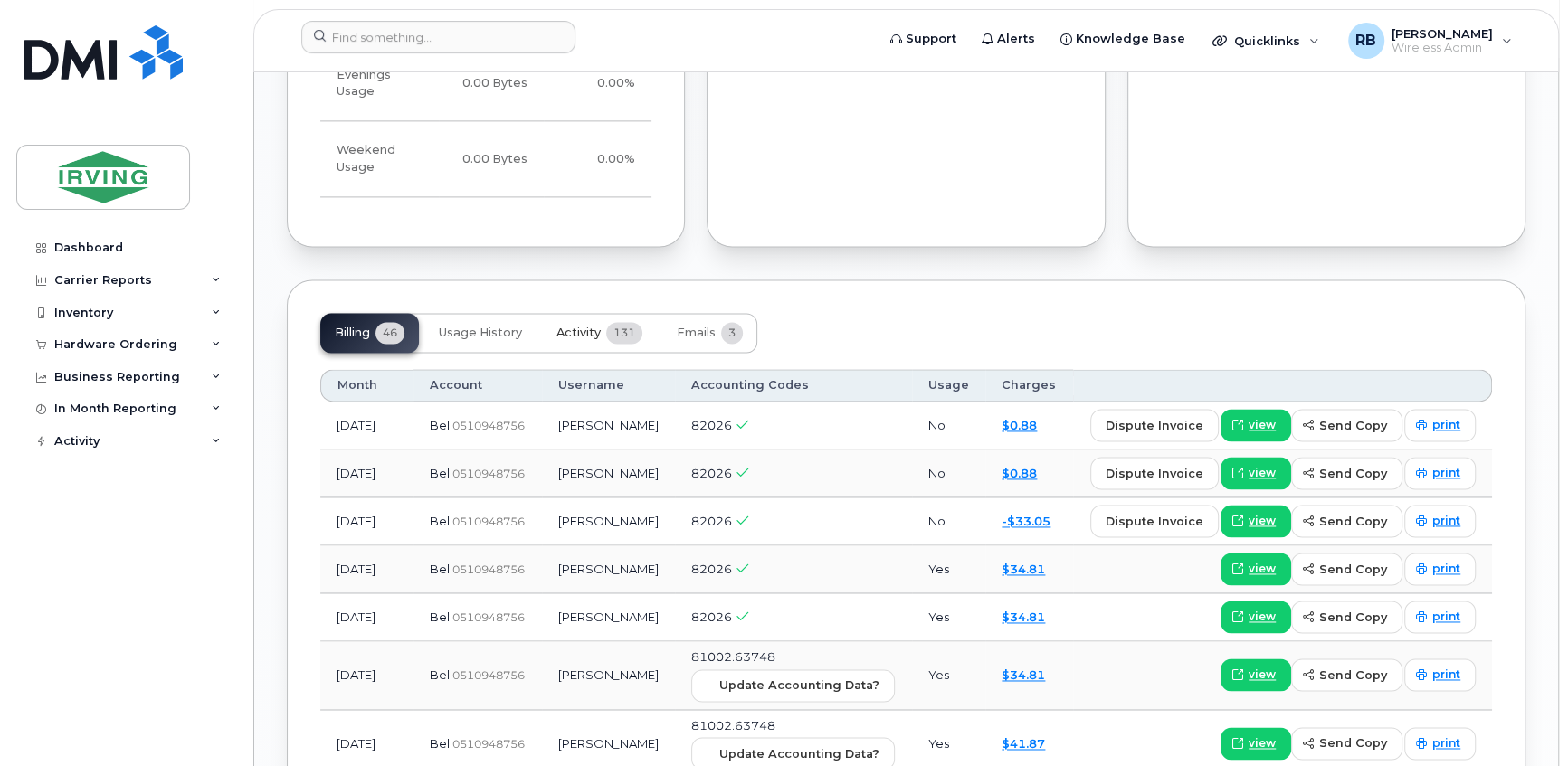
click at [606, 322] on span "131" at bounding box center [623, 332] width 36 height 21
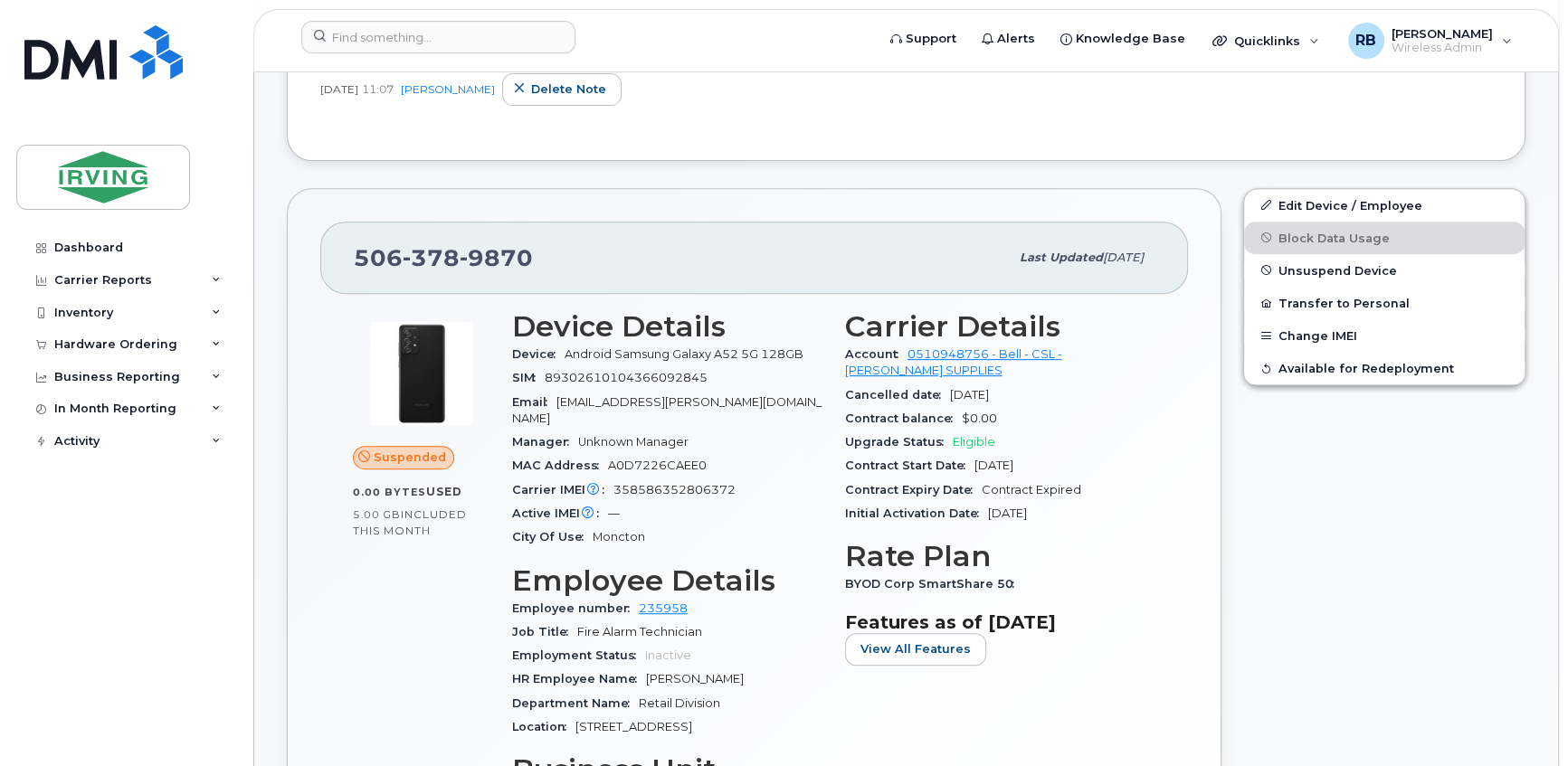
scroll to position [547, 0]
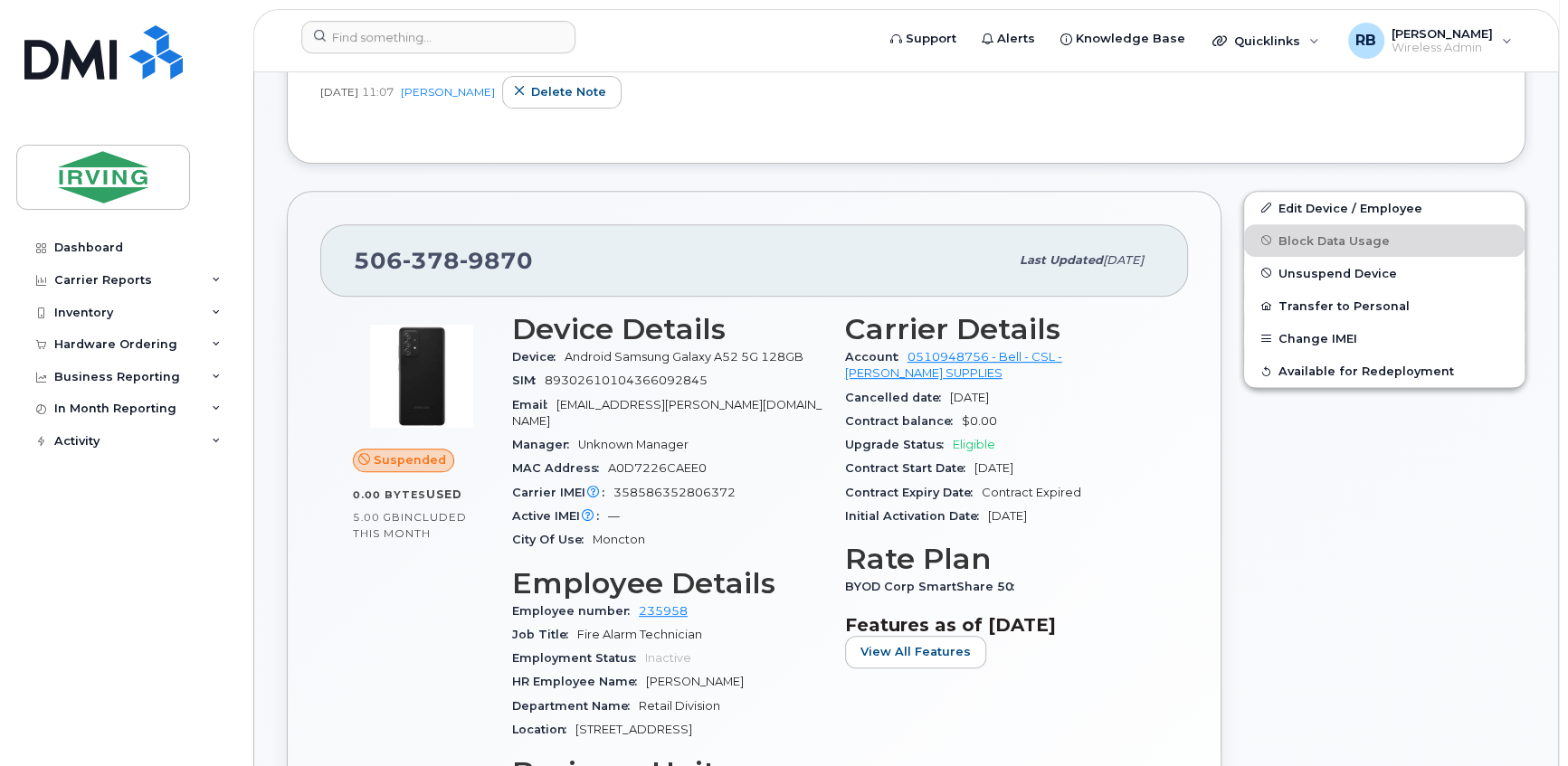
click at [473, 260] on span "9870" at bounding box center [496, 260] width 74 height 27
copy span "506 378 9870"
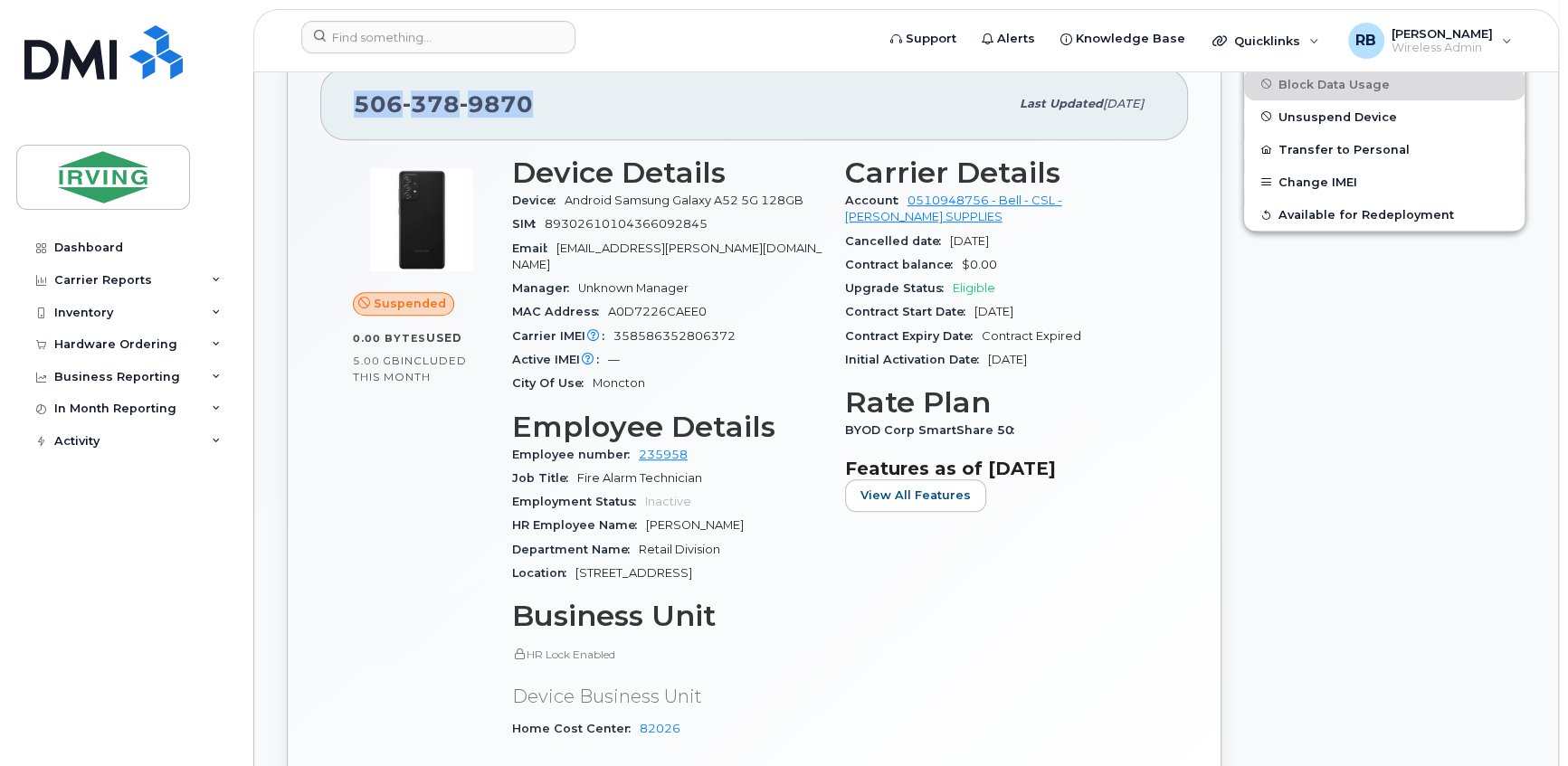
scroll to position [658, 0]
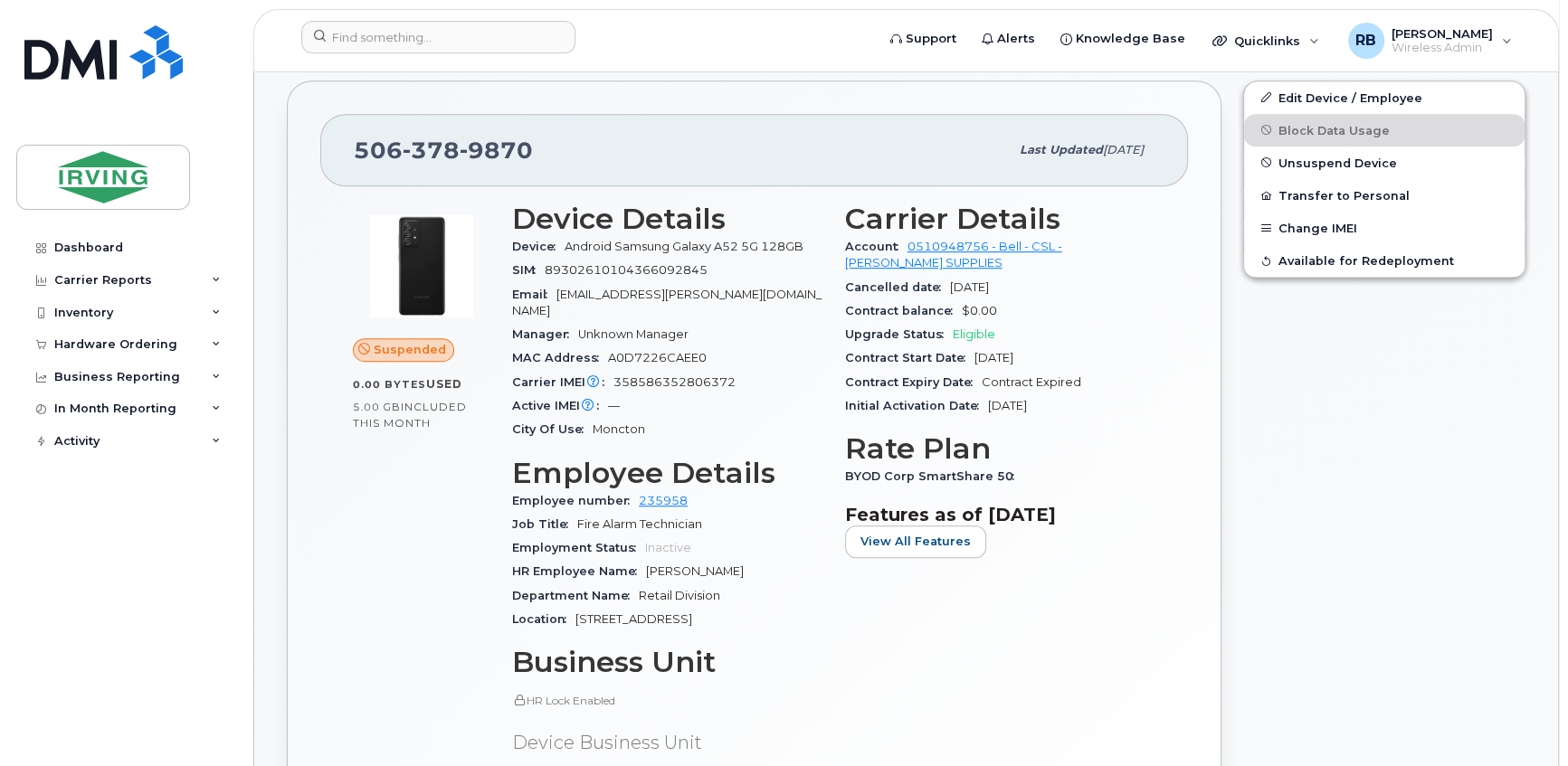
click at [651, 375] on span "358586352806372" at bounding box center [674, 382] width 122 height 14
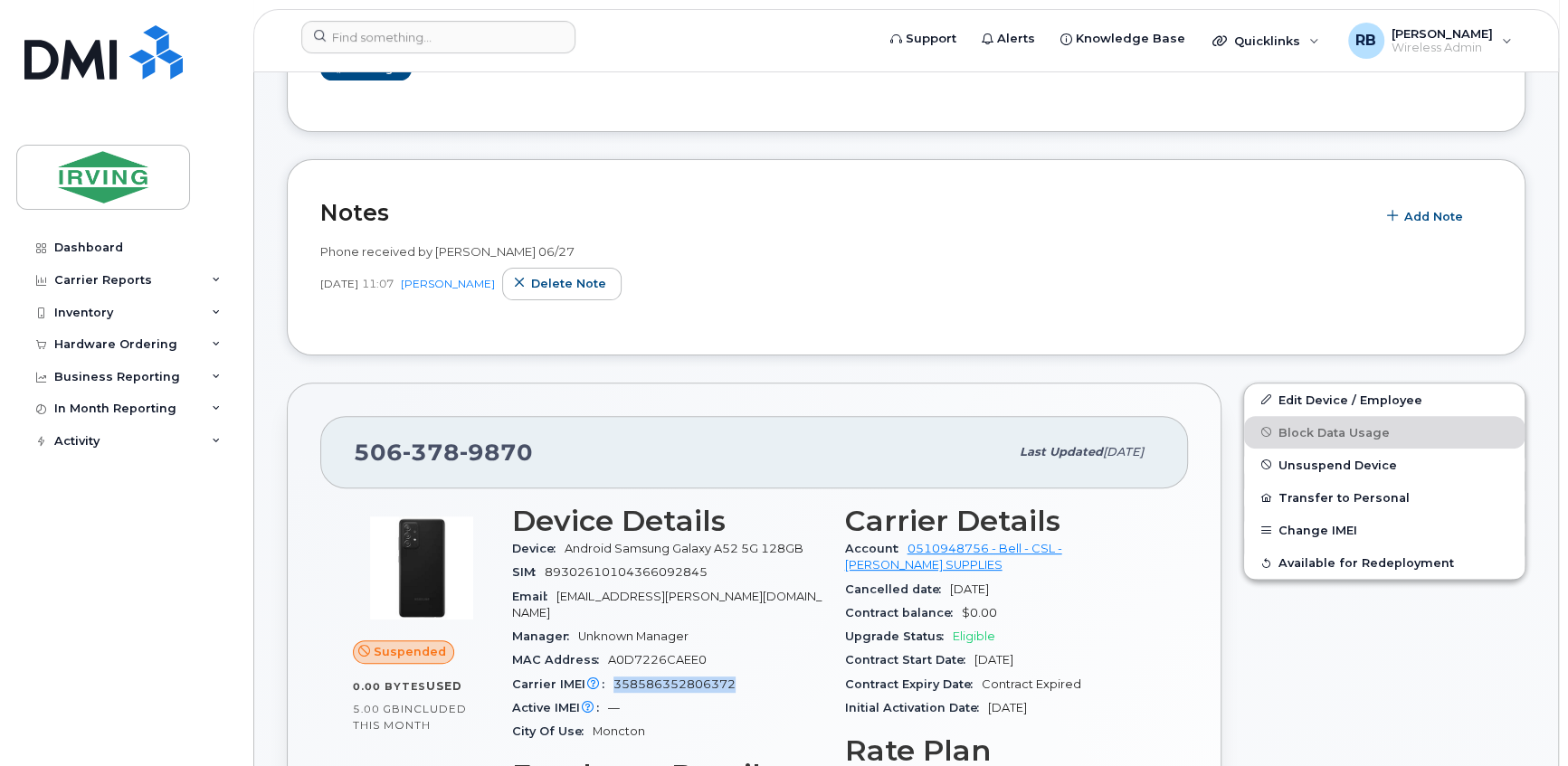
scroll to position [0, 0]
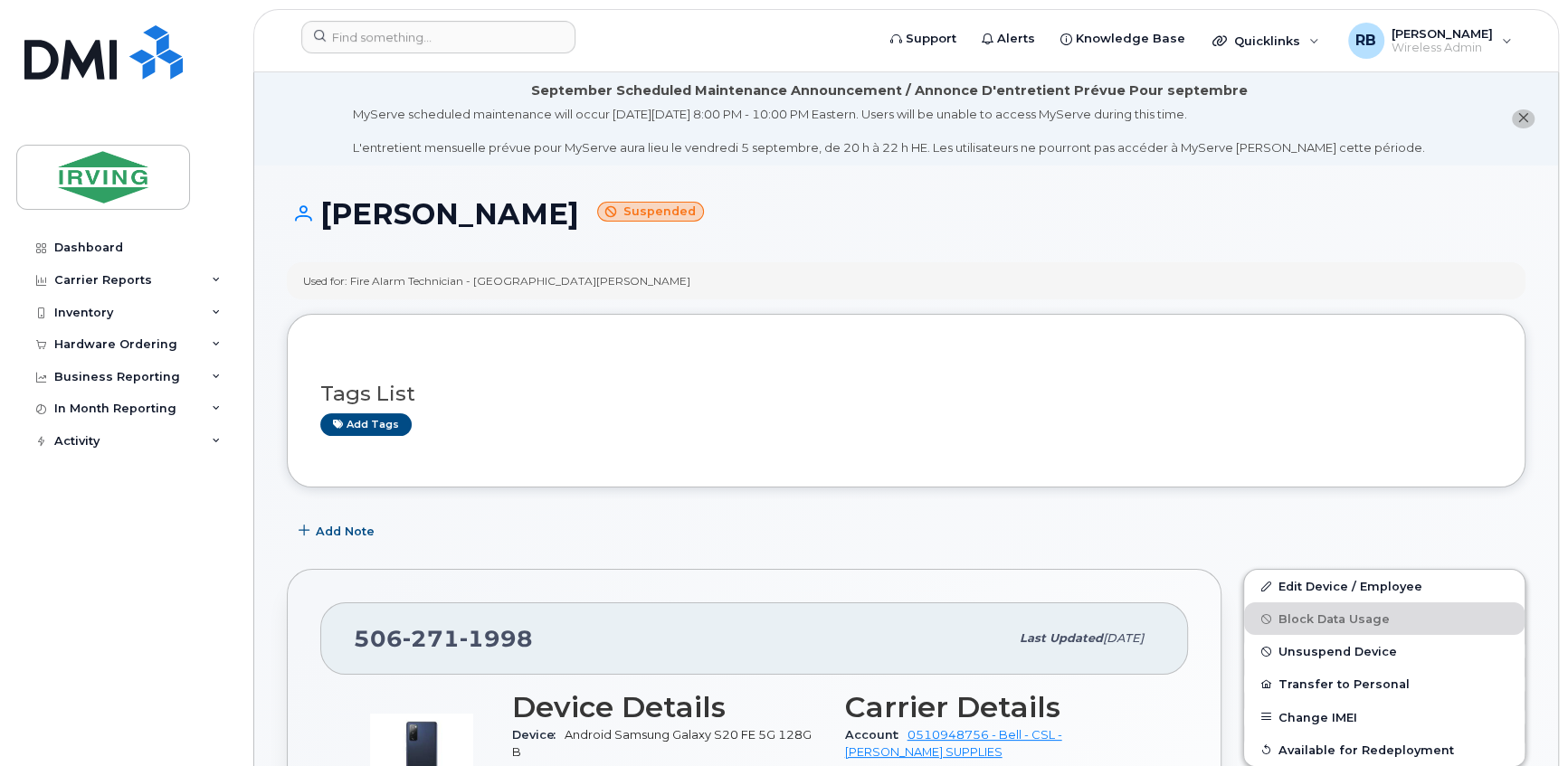
click at [511, 642] on span "1998" at bounding box center [496, 638] width 74 height 27
copy span "[PHONE_NUMBER]"
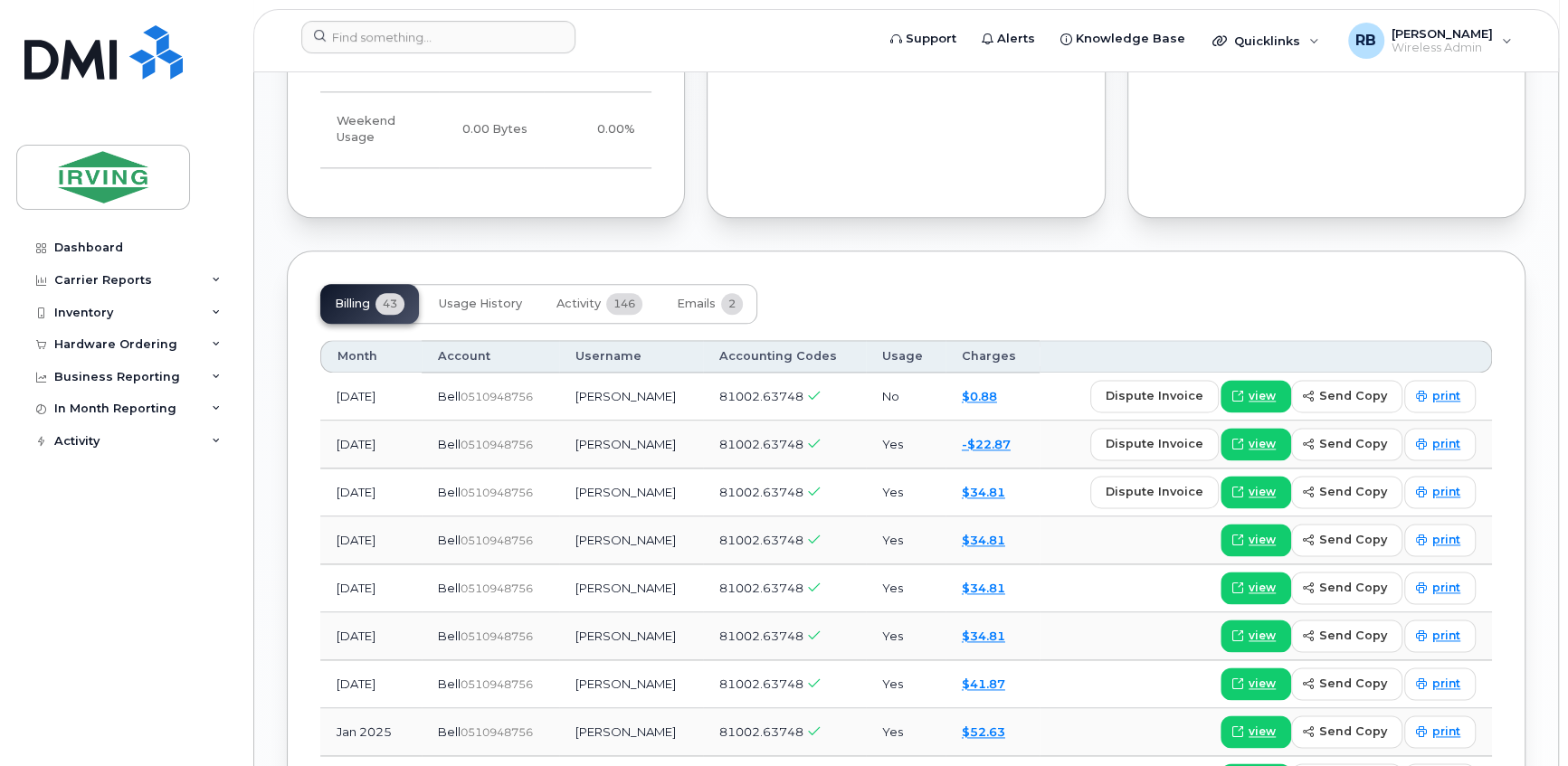
scroll to position [1863, 0]
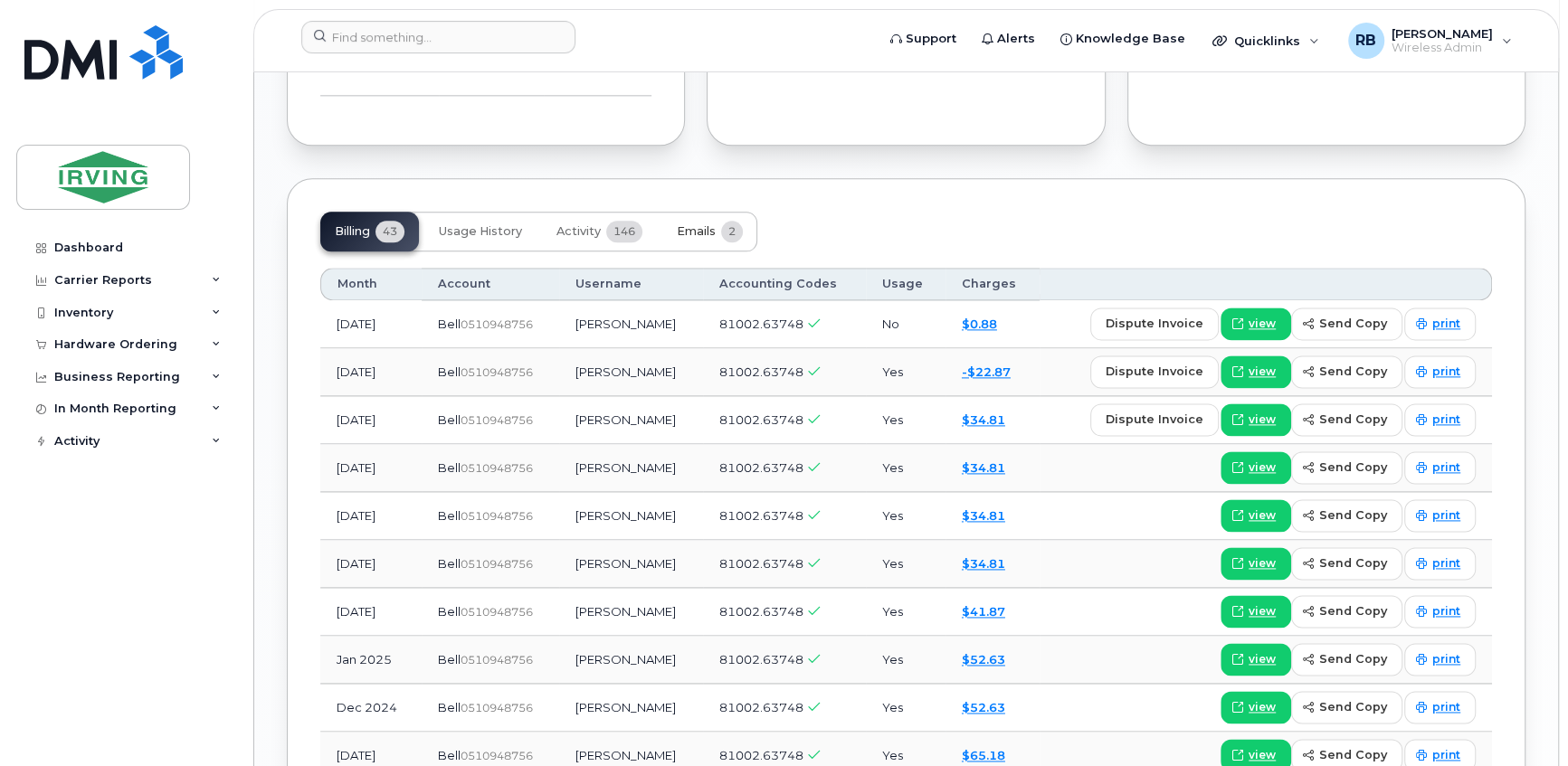
click at [685, 224] on span "Emails" at bounding box center [696, 231] width 39 height 15
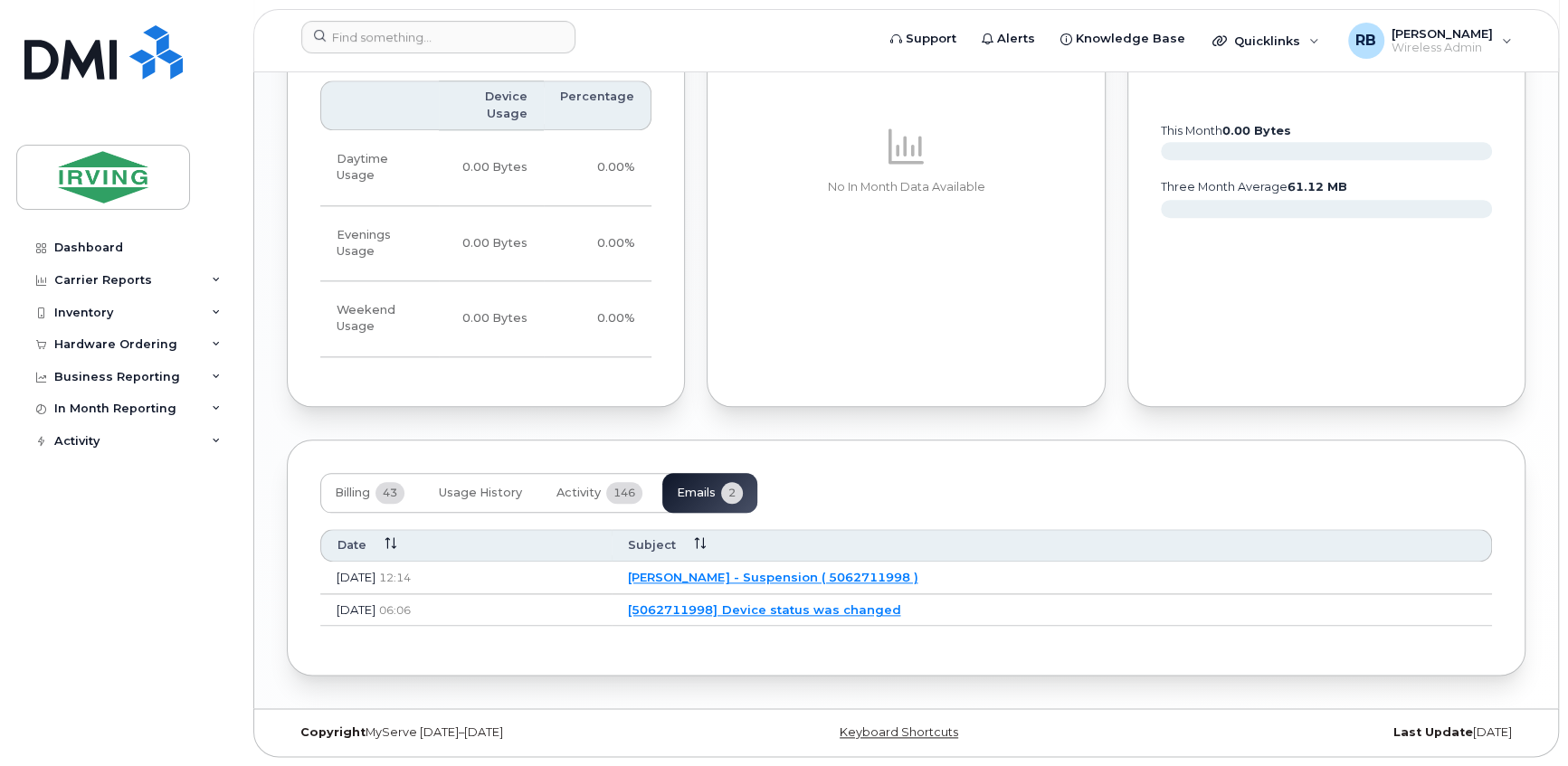
scroll to position [1582, 0]
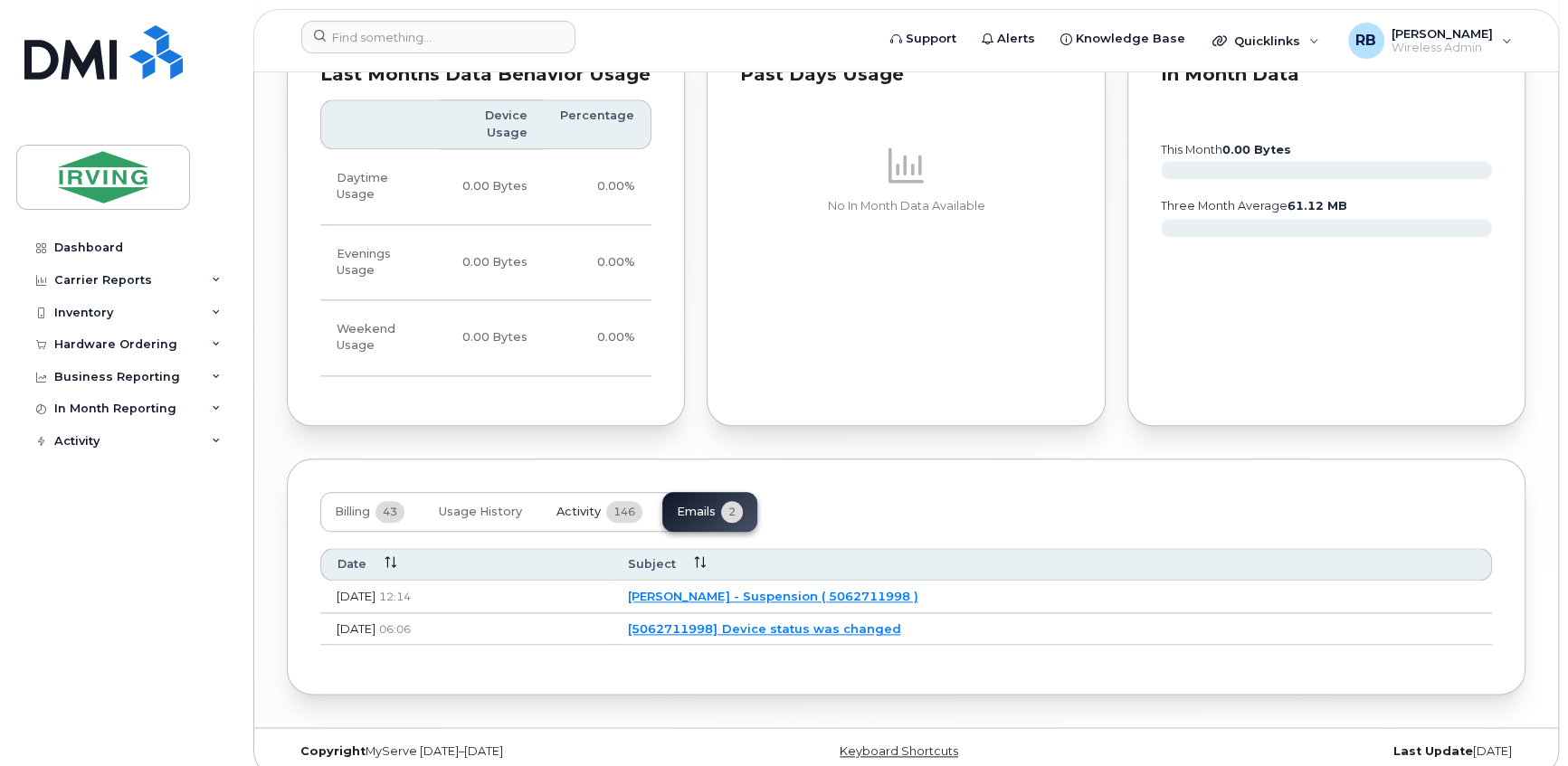
click at [589, 505] on span "Activity" at bounding box center [578, 512] width 44 height 15
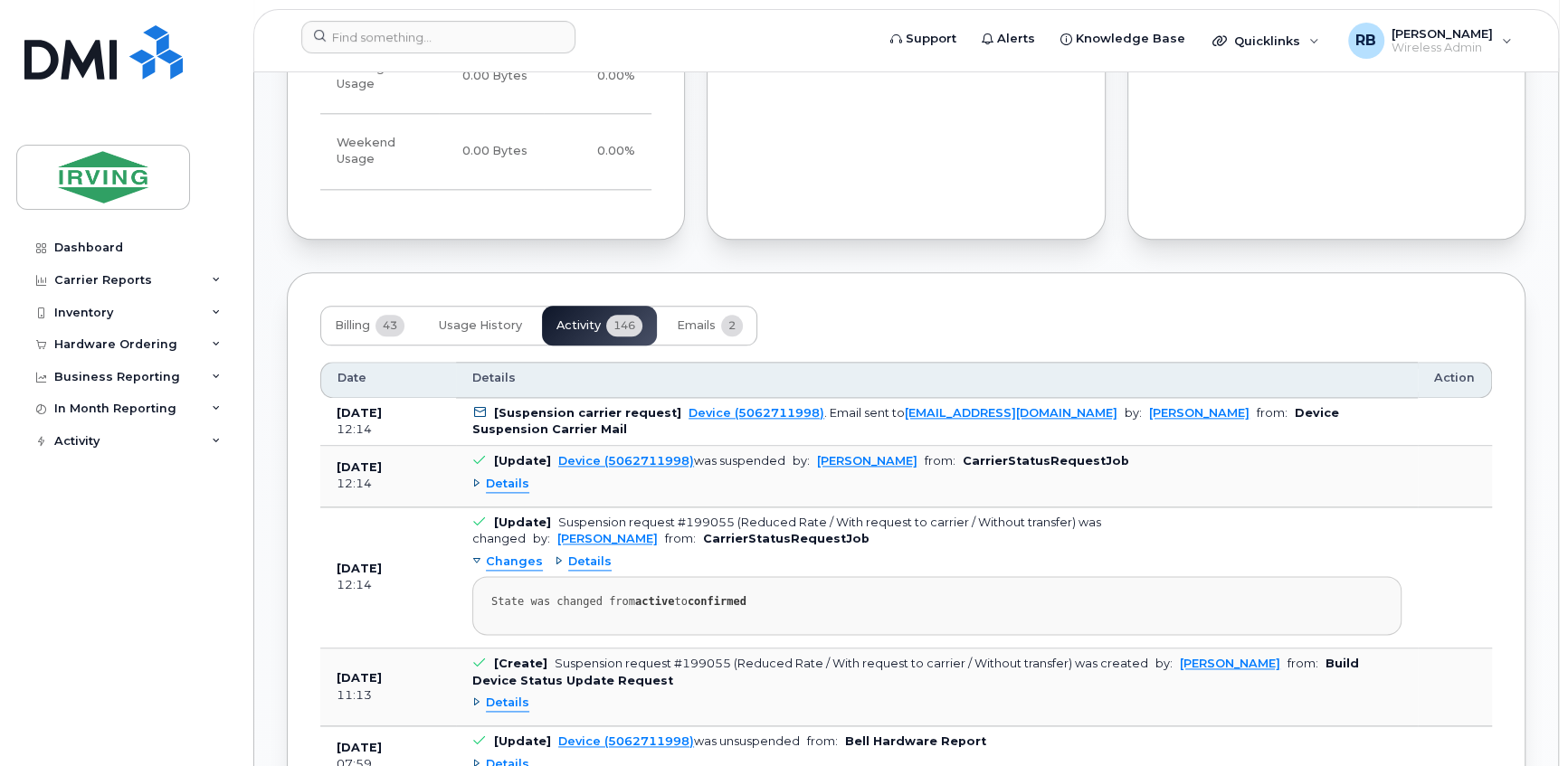
scroll to position [1801, 0]
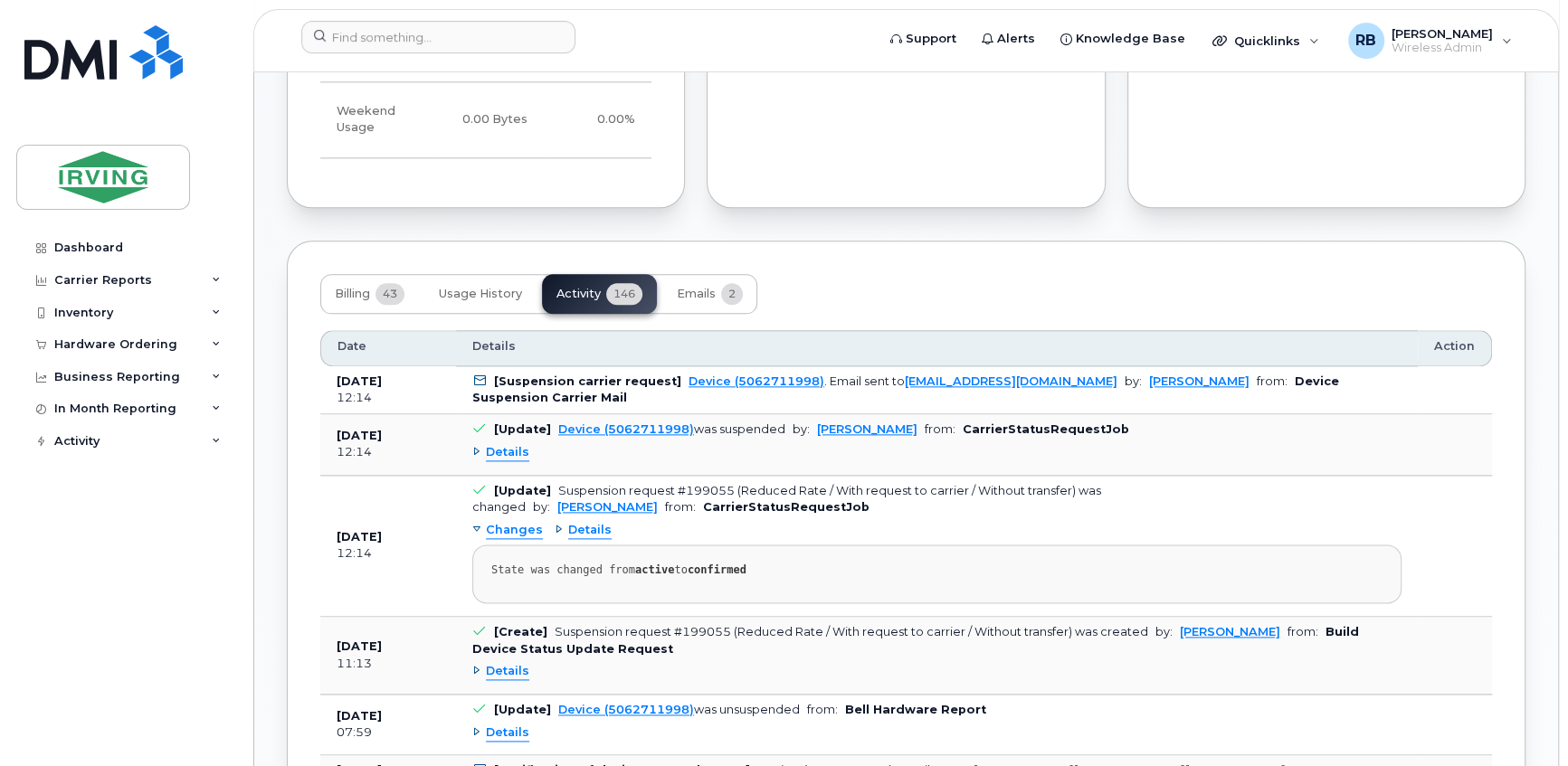
click at [511, 444] on span "Details" at bounding box center [508, 453] width 44 height 17
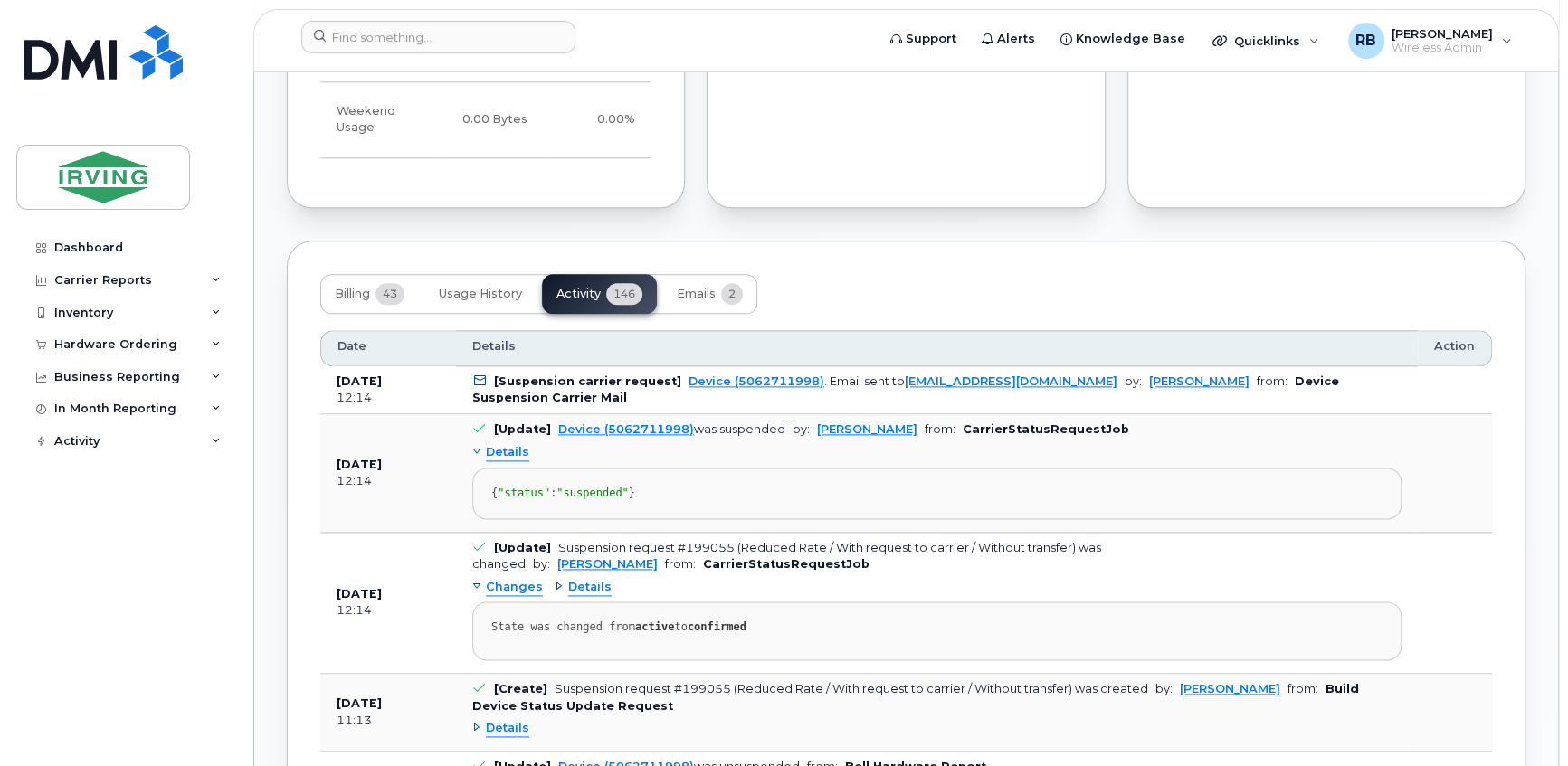
click at [511, 444] on span "Details" at bounding box center [508, 453] width 44 height 17
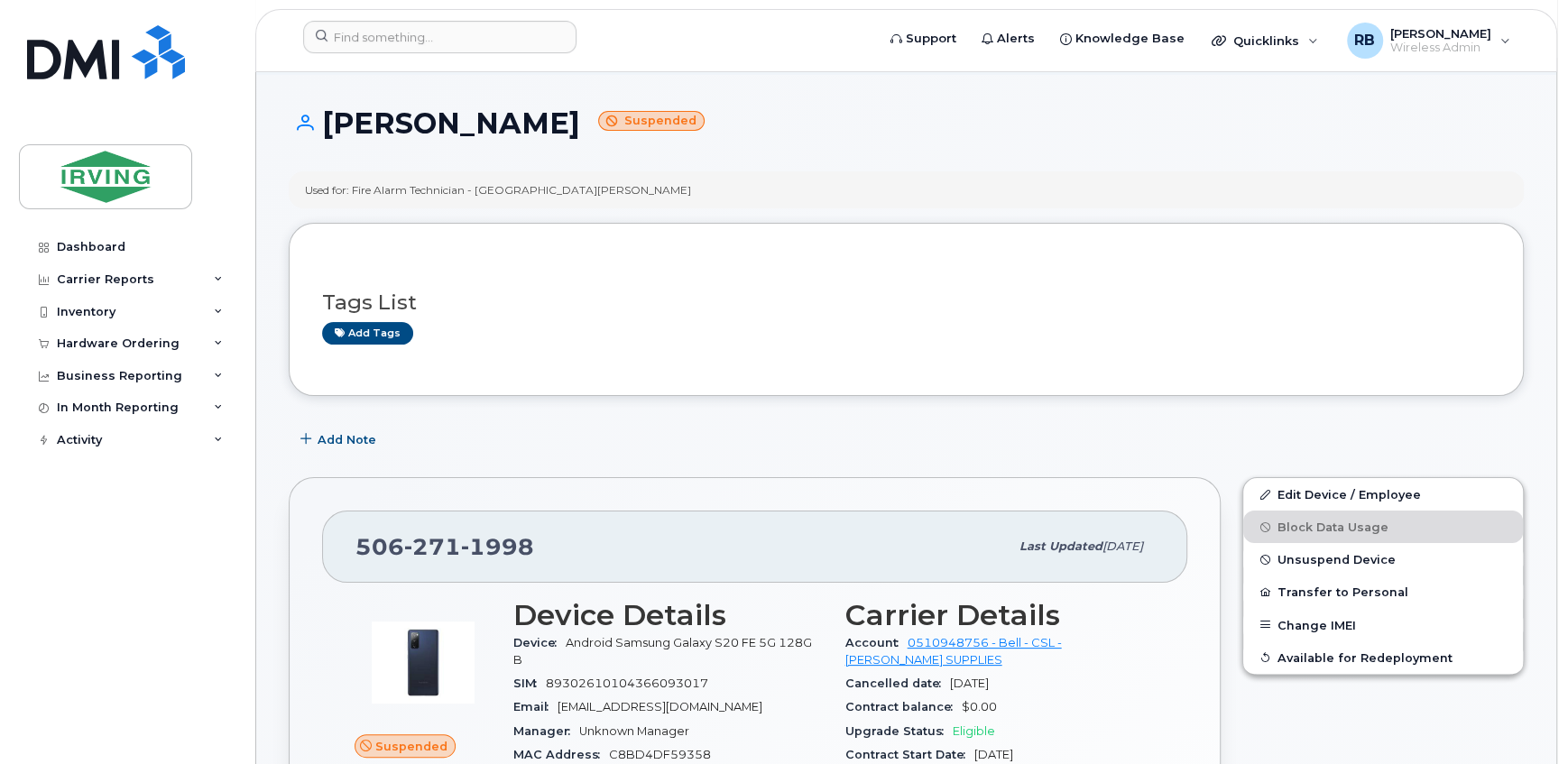
scroll to position [219, 0]
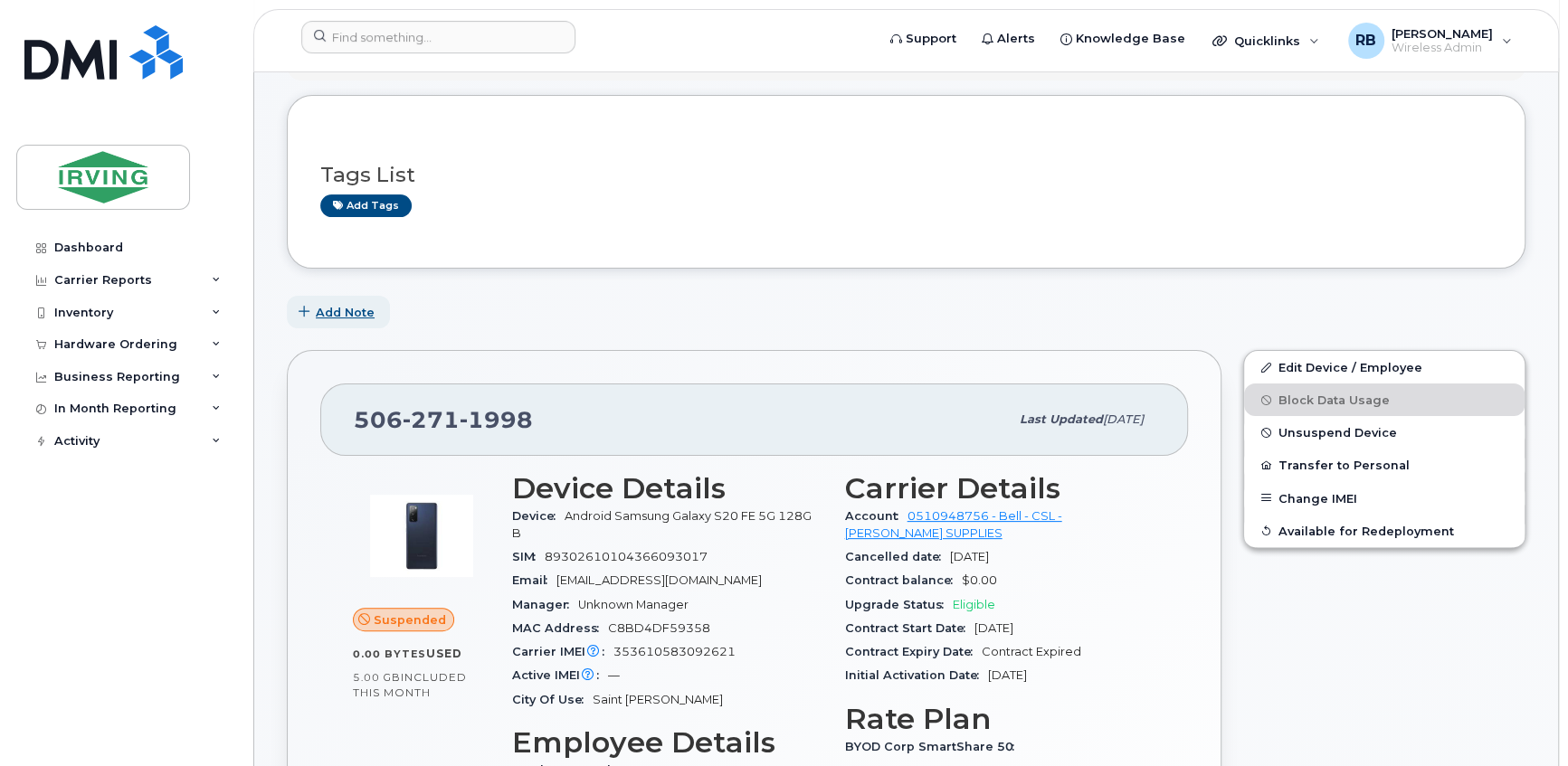
click at [318, 314] on span "Add Note" at bounding box center [344, 313] width 59 height 17
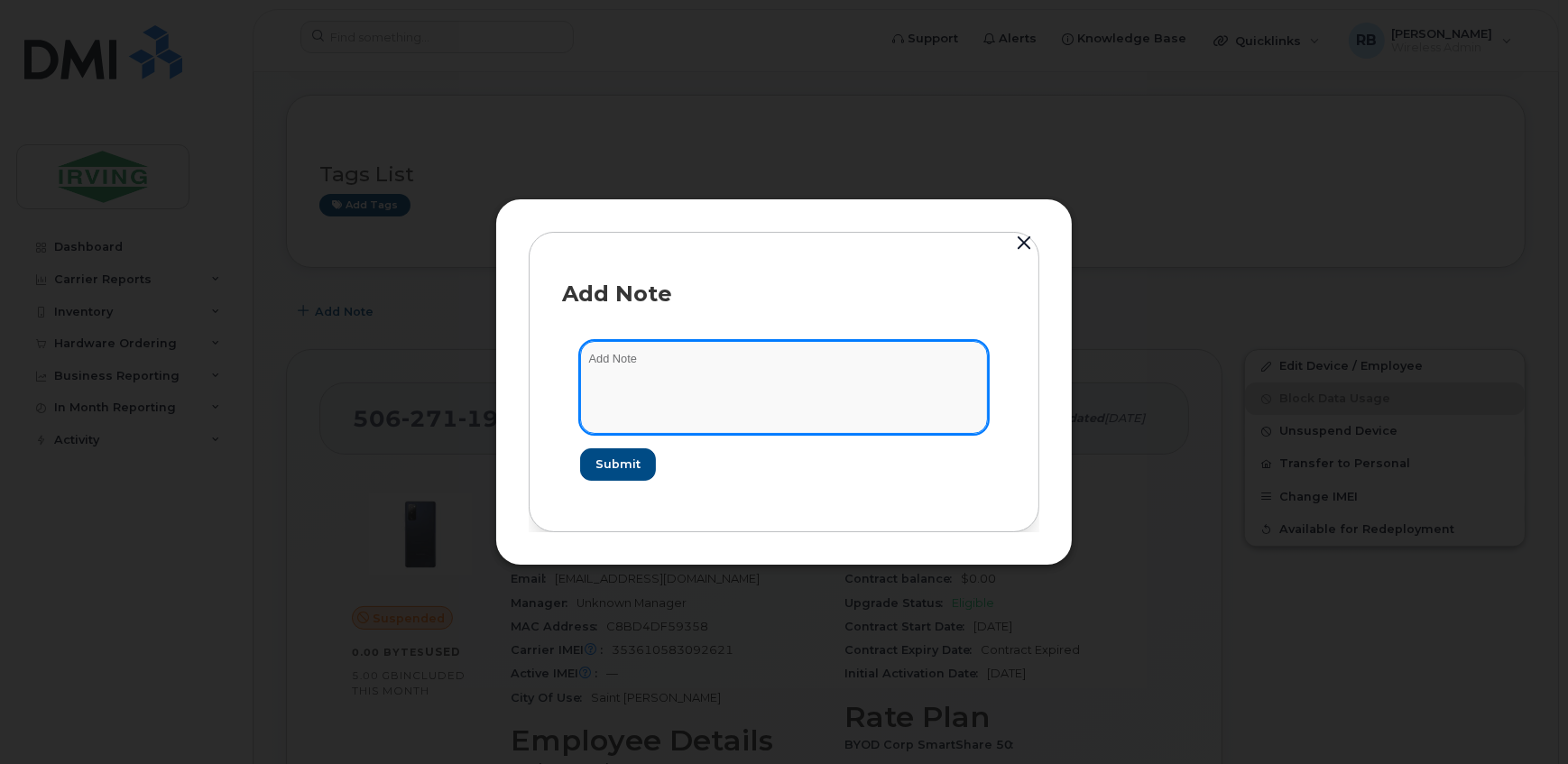
click at [626, 360] on textarea at bounding box center [784, 386] width 408 height 92
click at [630, 369] on textarea at bounding box center [784, 386] width 408 height 92
paste textarea "From: Roberts, Brad On Behalf Of CSL Mobility Sent: Friday, September 5, 2025 4…"
type textarea "From: Roberts, Brad On Behalf Of CSL Mobility Sent: Friday, September 5, 2025 4…"
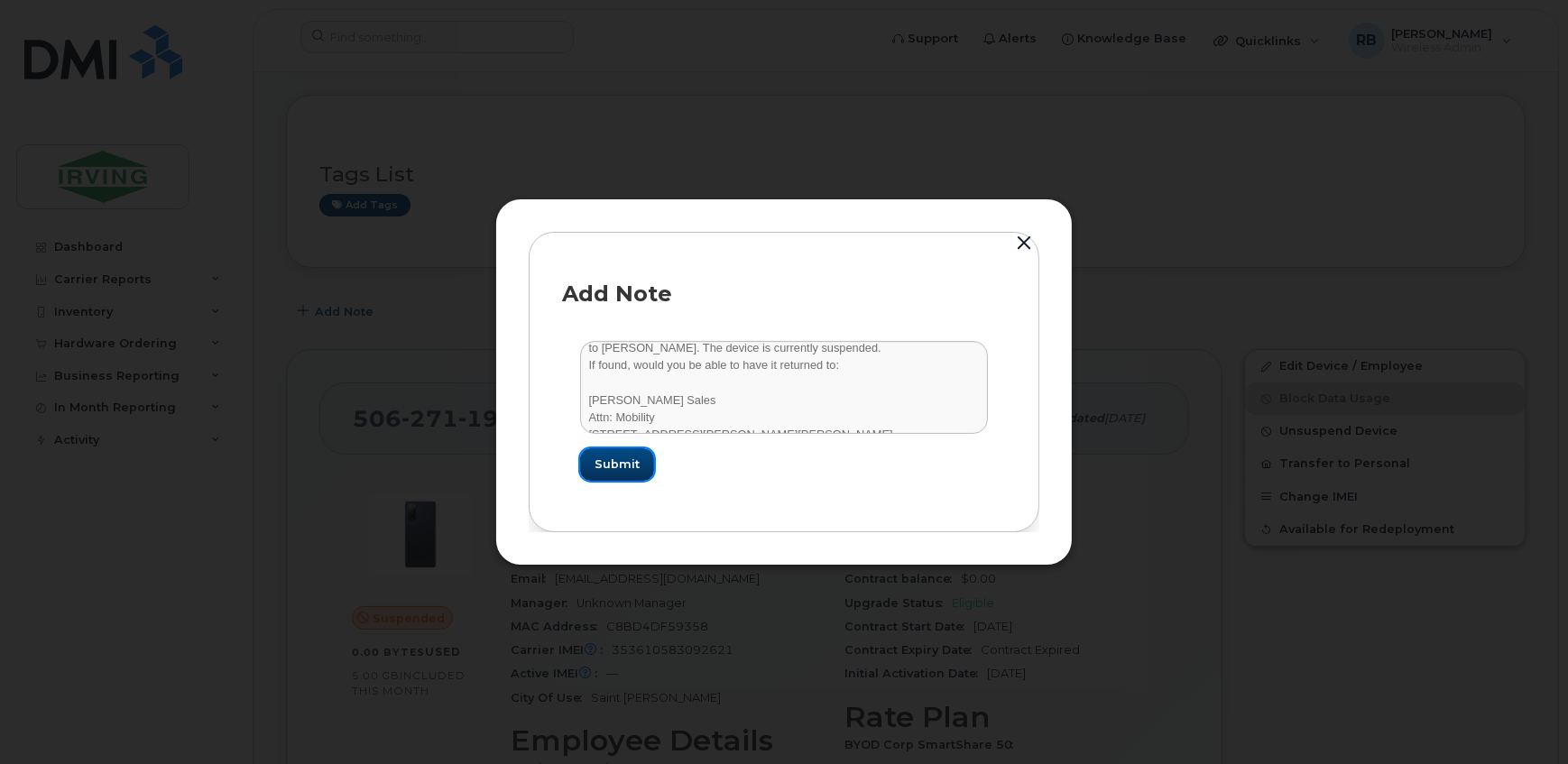
click at [592, 465] on button "Submit" at bounding box center [616, 464] width 74 height 33
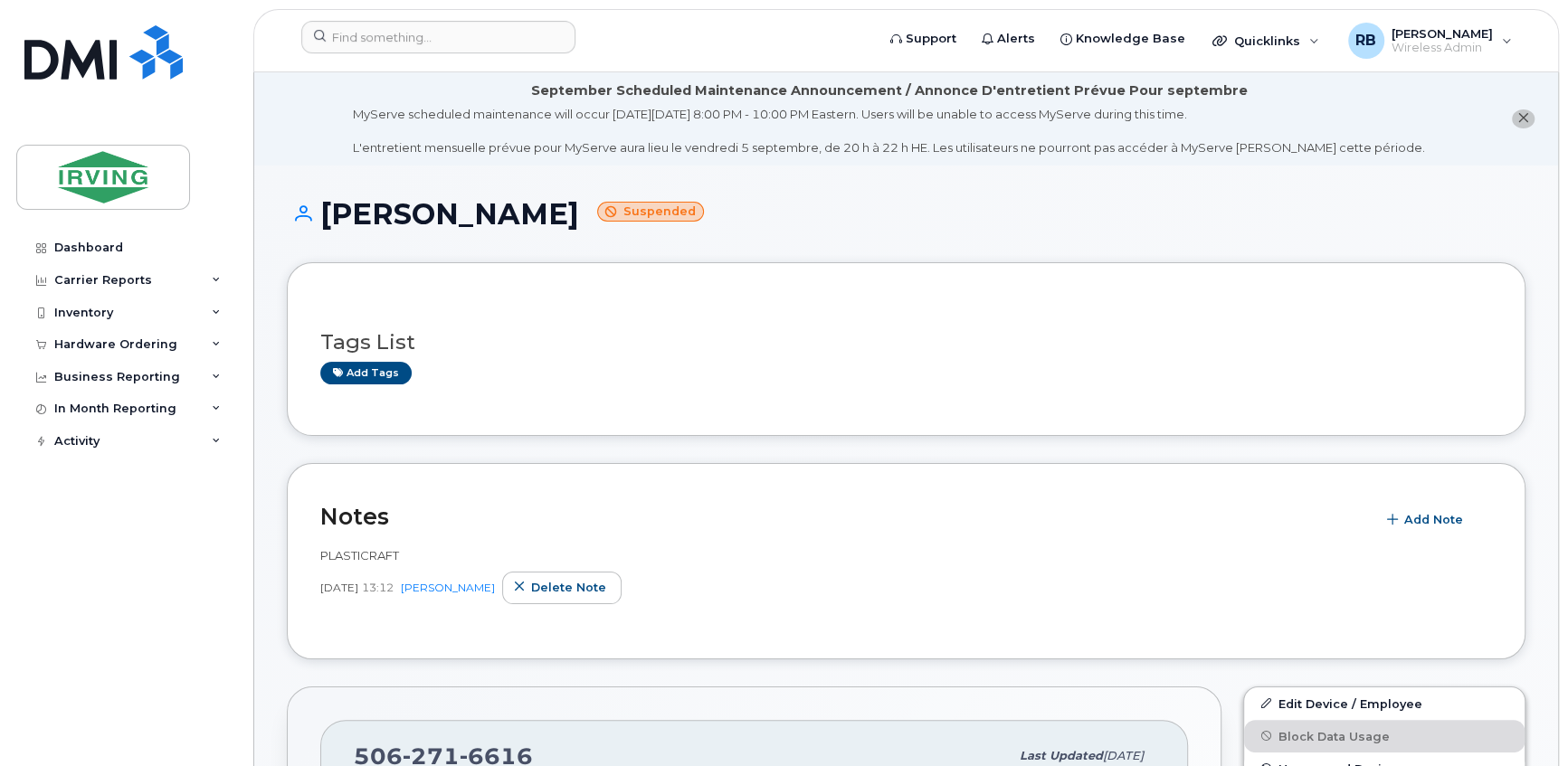
click at [634, 338] on h3 "Tags List" at bounding box center [905, 342] width 1171 height 22
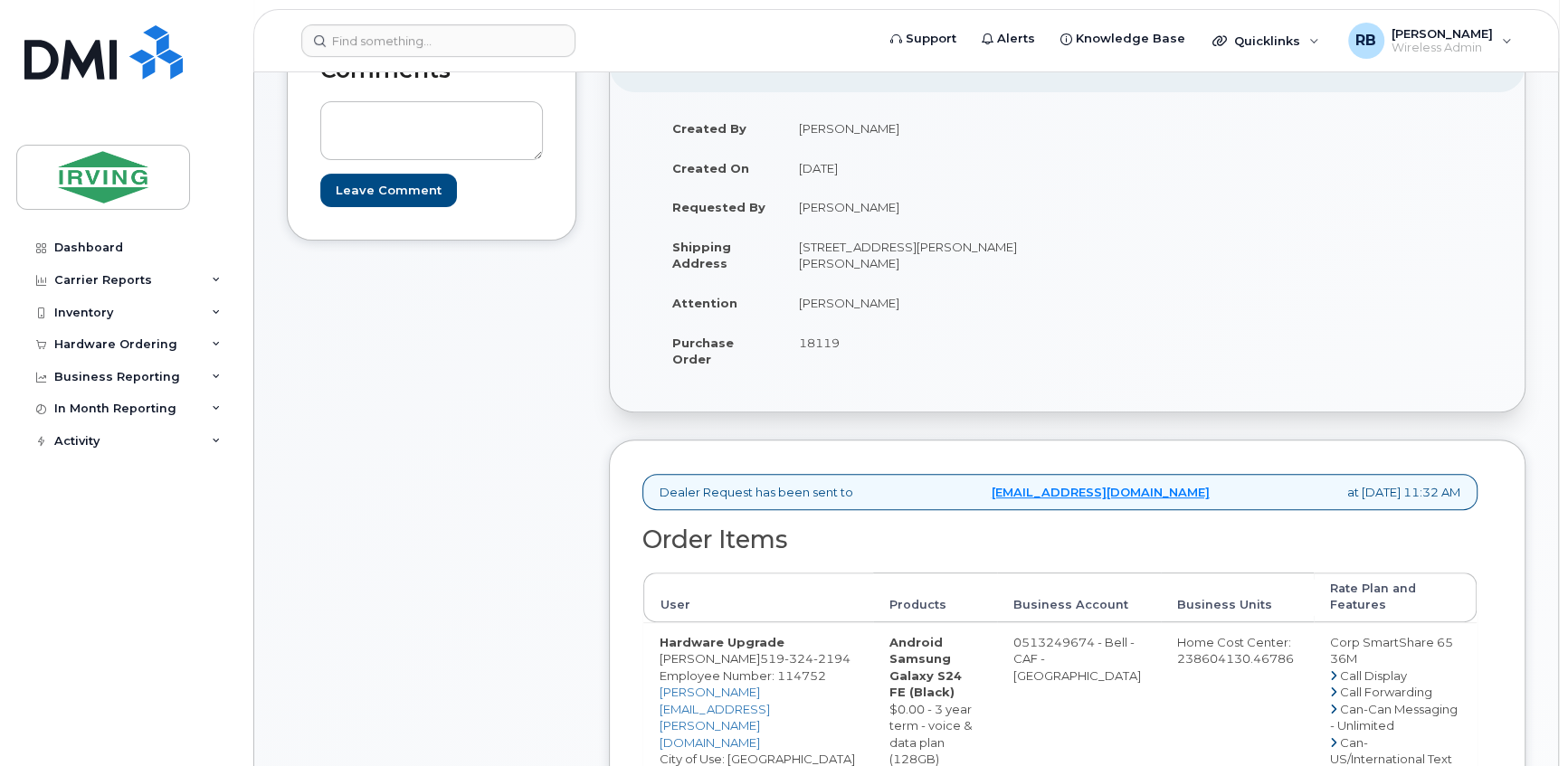
scroll to position [312, 0]
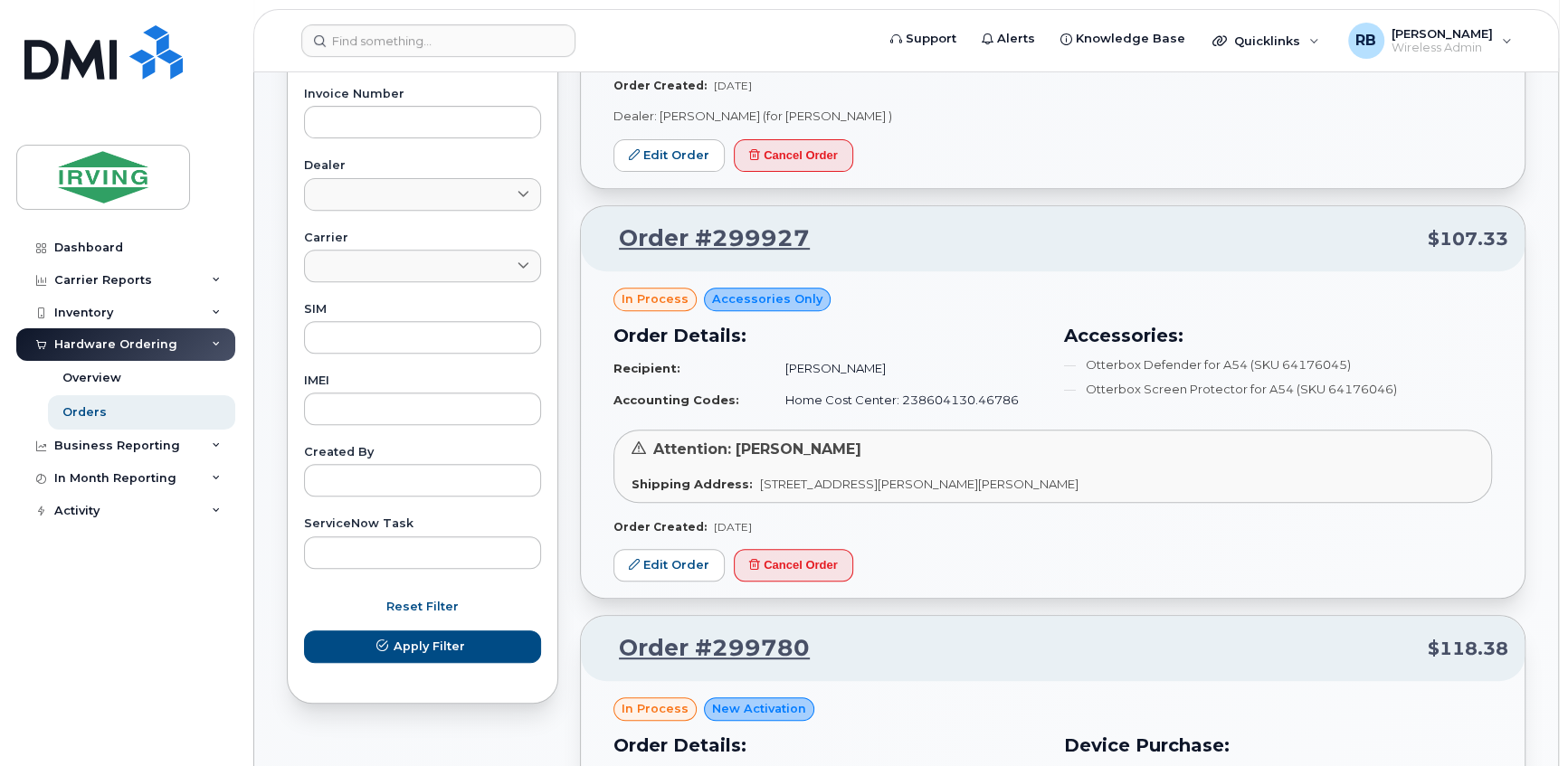
scroll to position [548, 0]
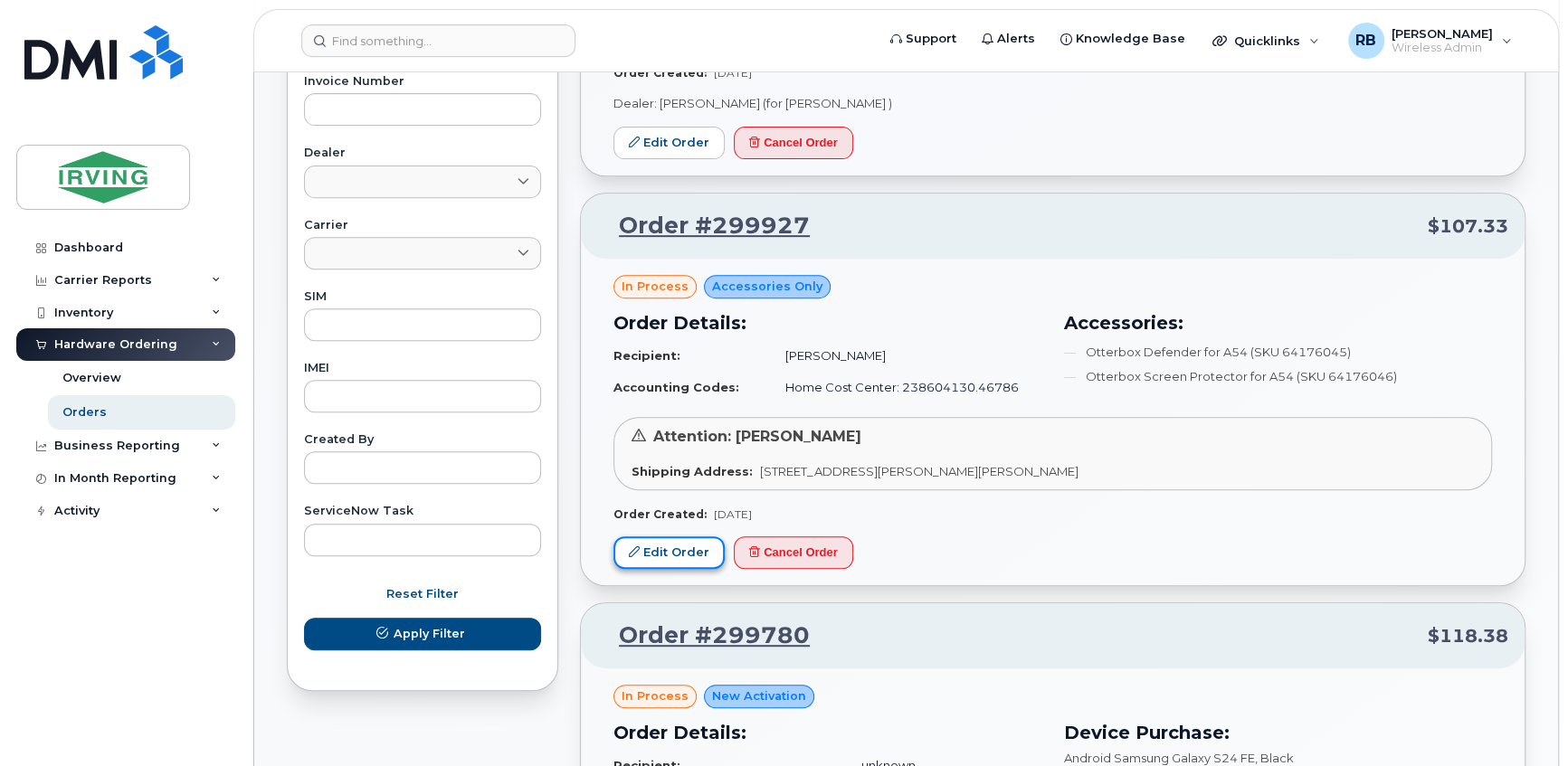
click at [661, 550] on link "Edit Order" at bounding box center [668, 553] width 111 height 34
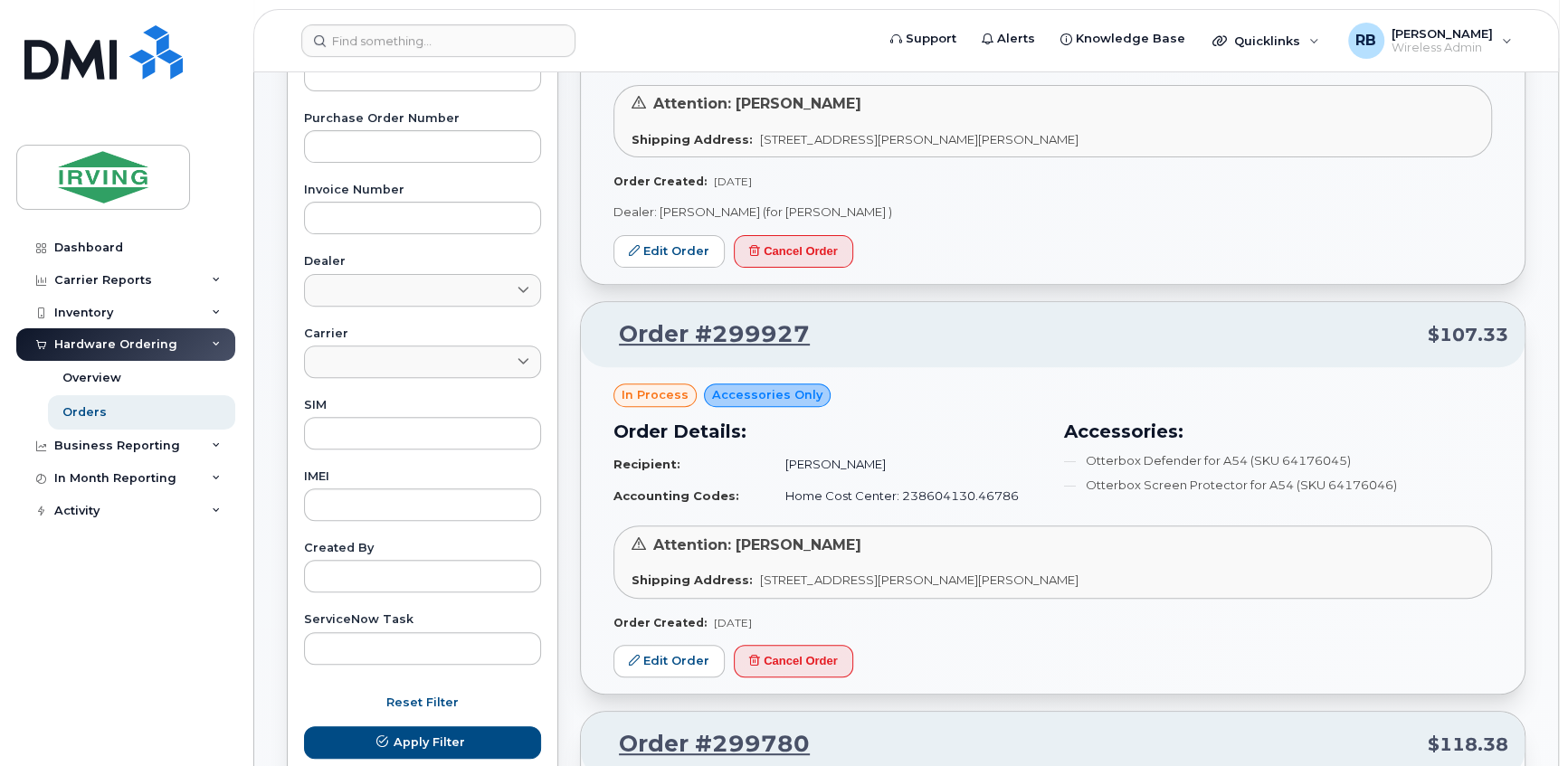
scroll to position [548, 0]
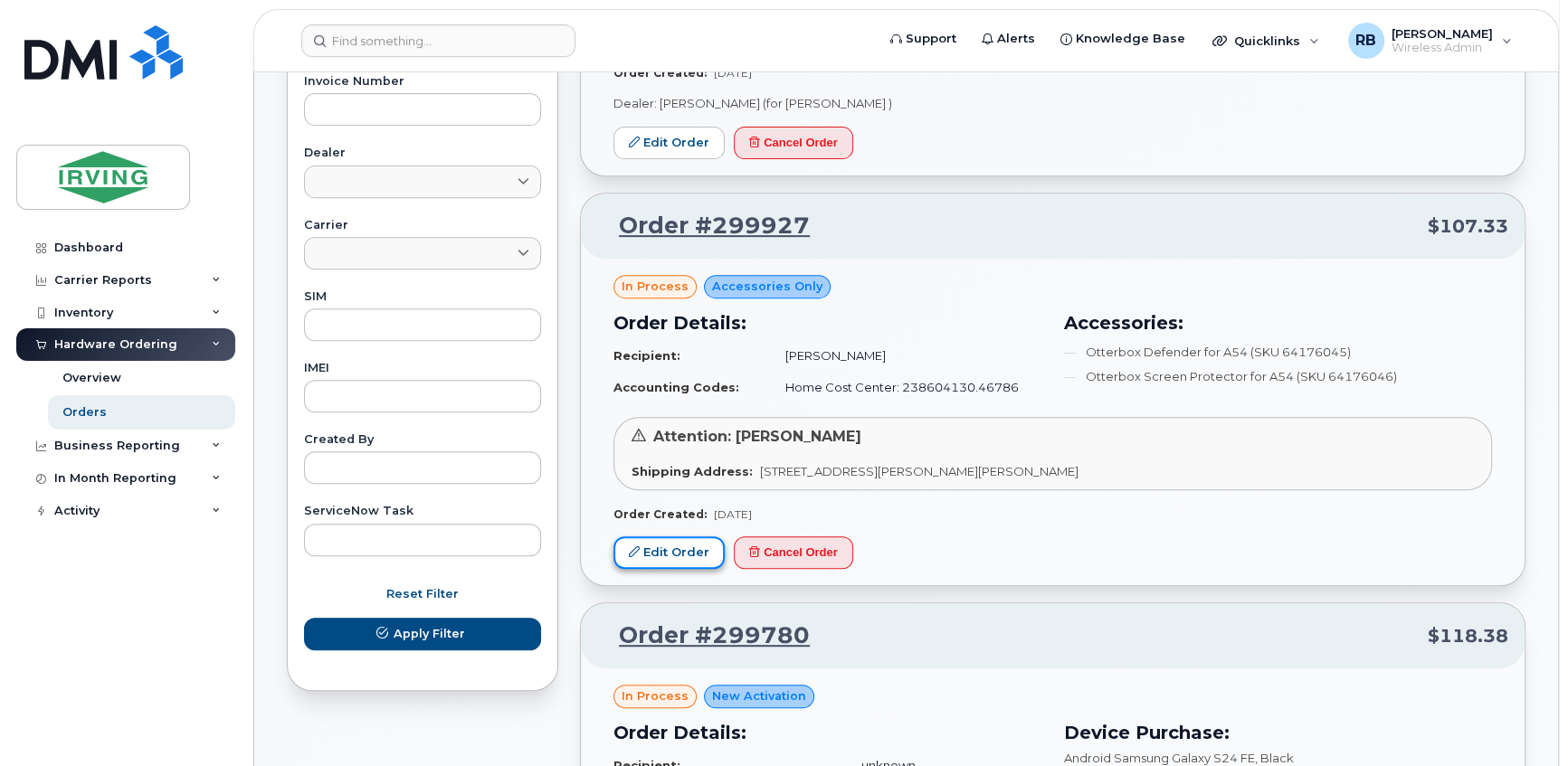
click at [690, 545] on link "Edit Order" at bounding box center [668, 553] width 111 height 34
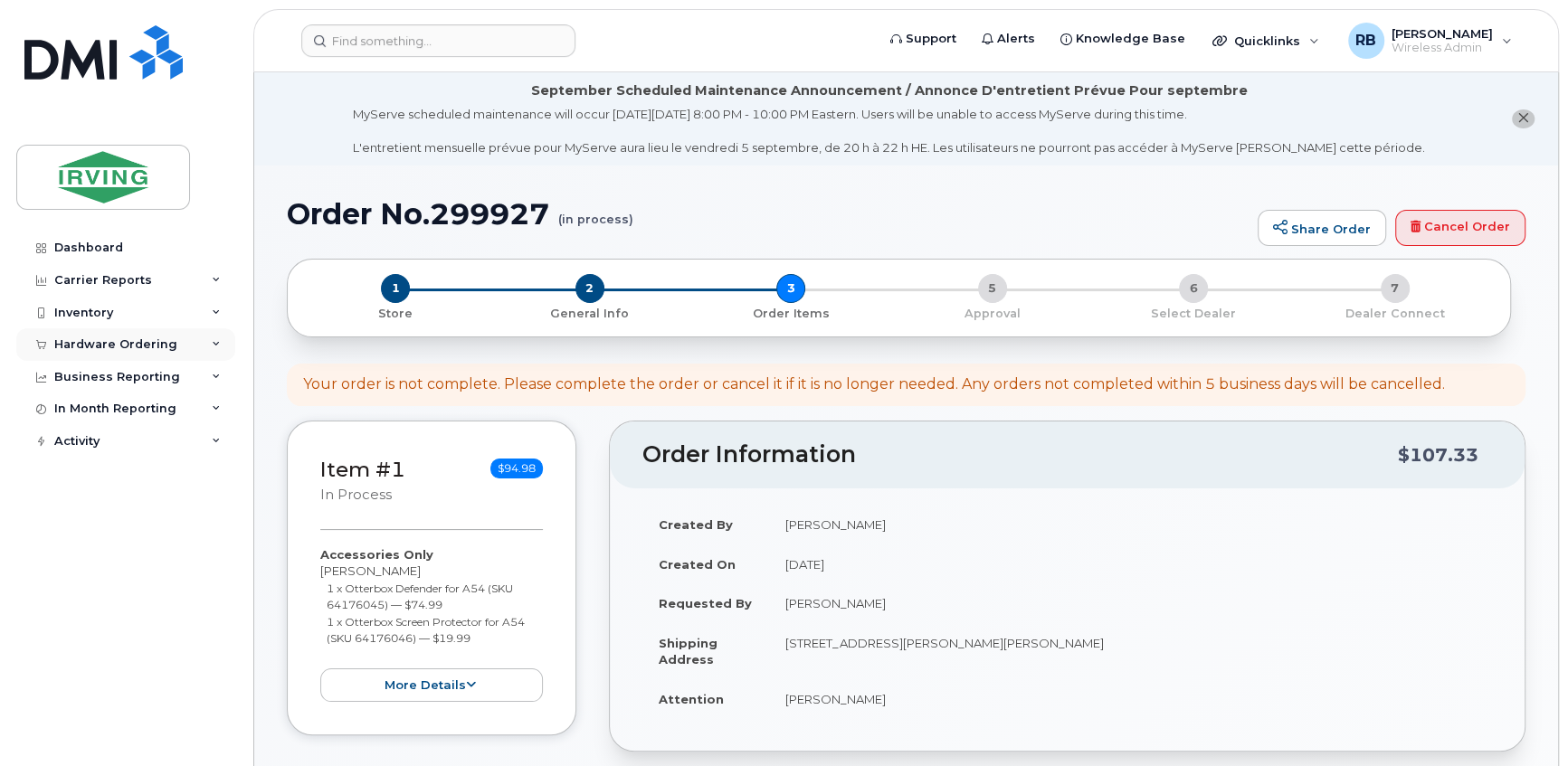
click at [96, 342] on div "Hardware Ordering" at bounding box center [116, 345] width 123 height 15
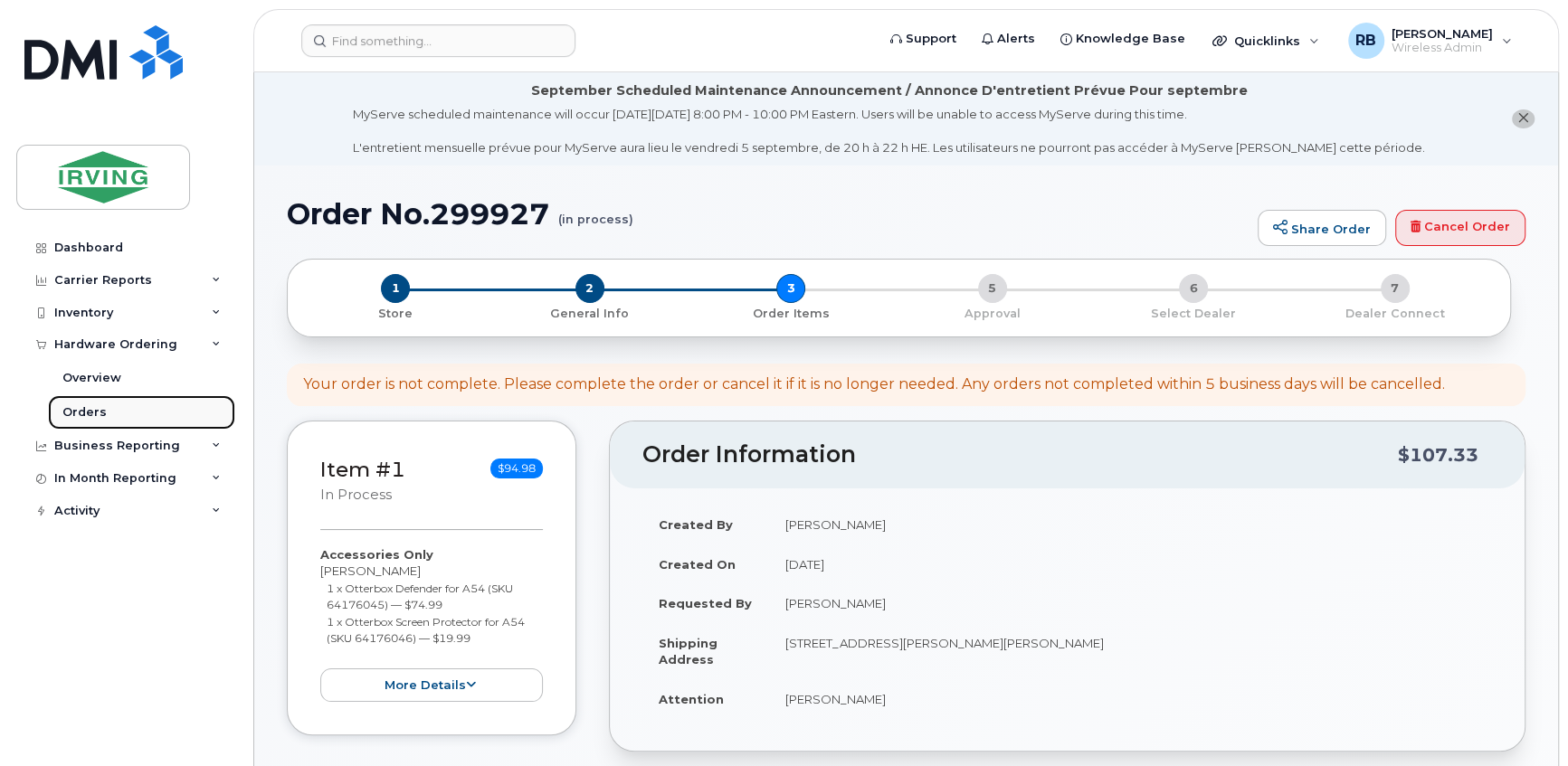
click at [81, 406] on div "Orders" at bounding box center [84, 411] width 44 height 16
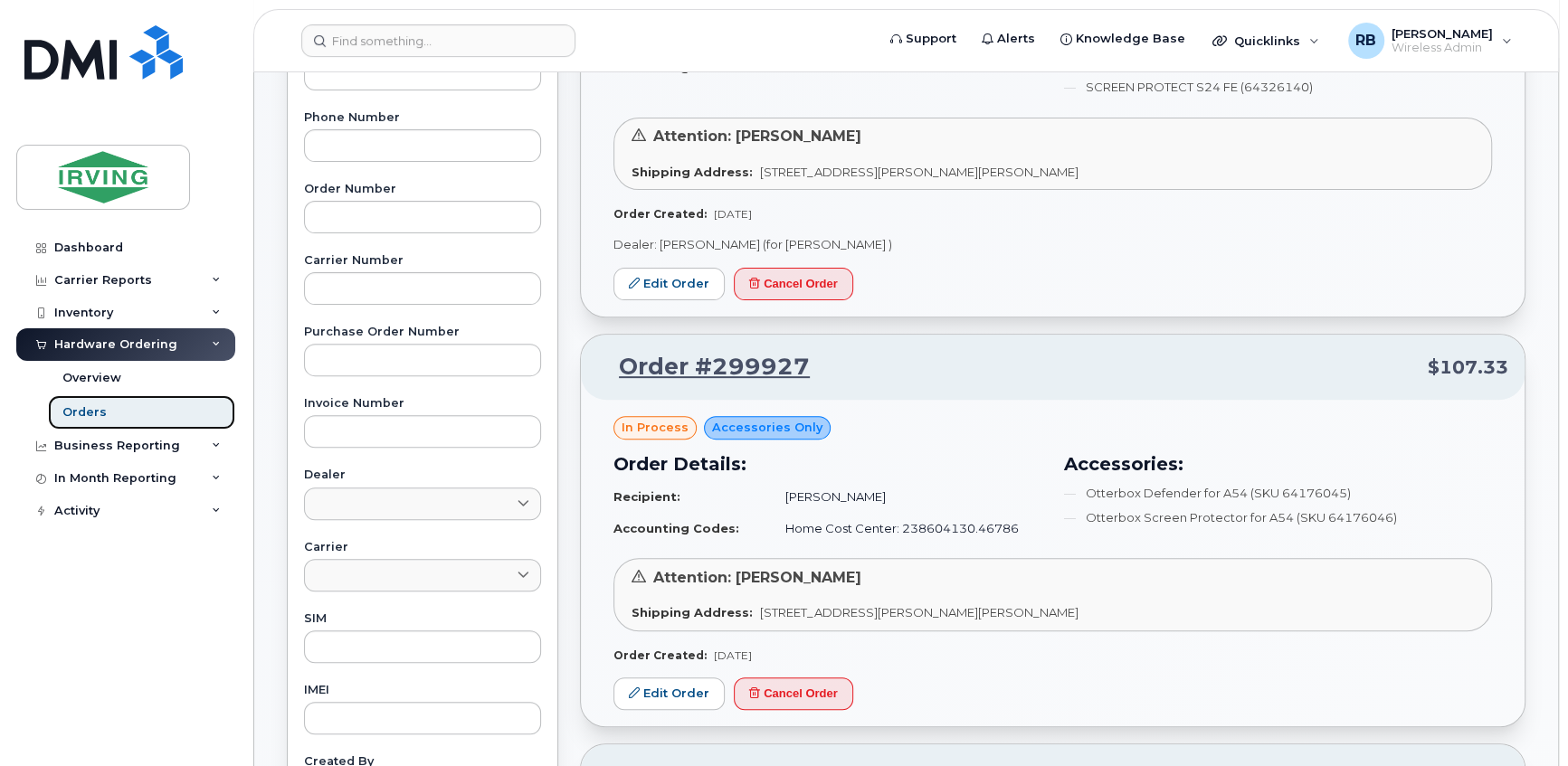
scroll to position [438, 0]
